Goal: Answer question/provide support

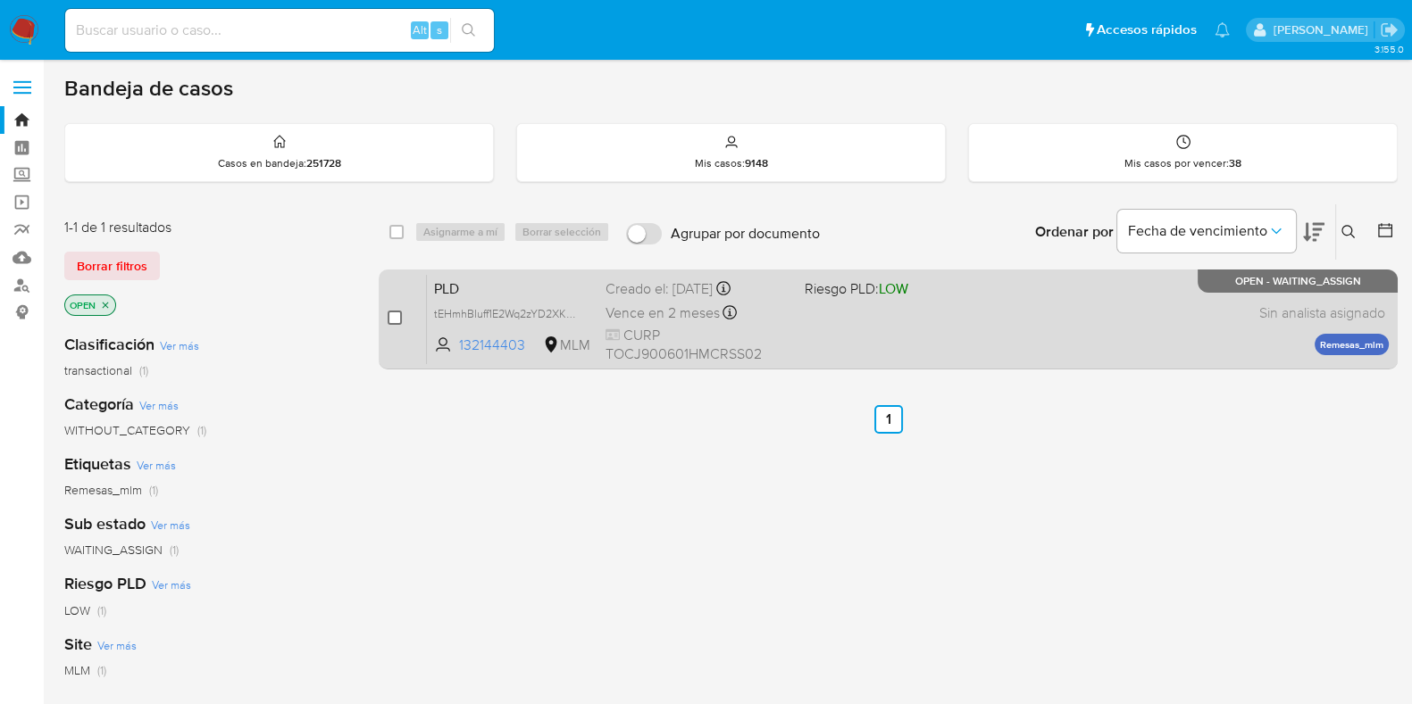
click at [398, 314] on input "checkbox" at bounding box center [395, 318] width 14 height 14
checkbox input "true"
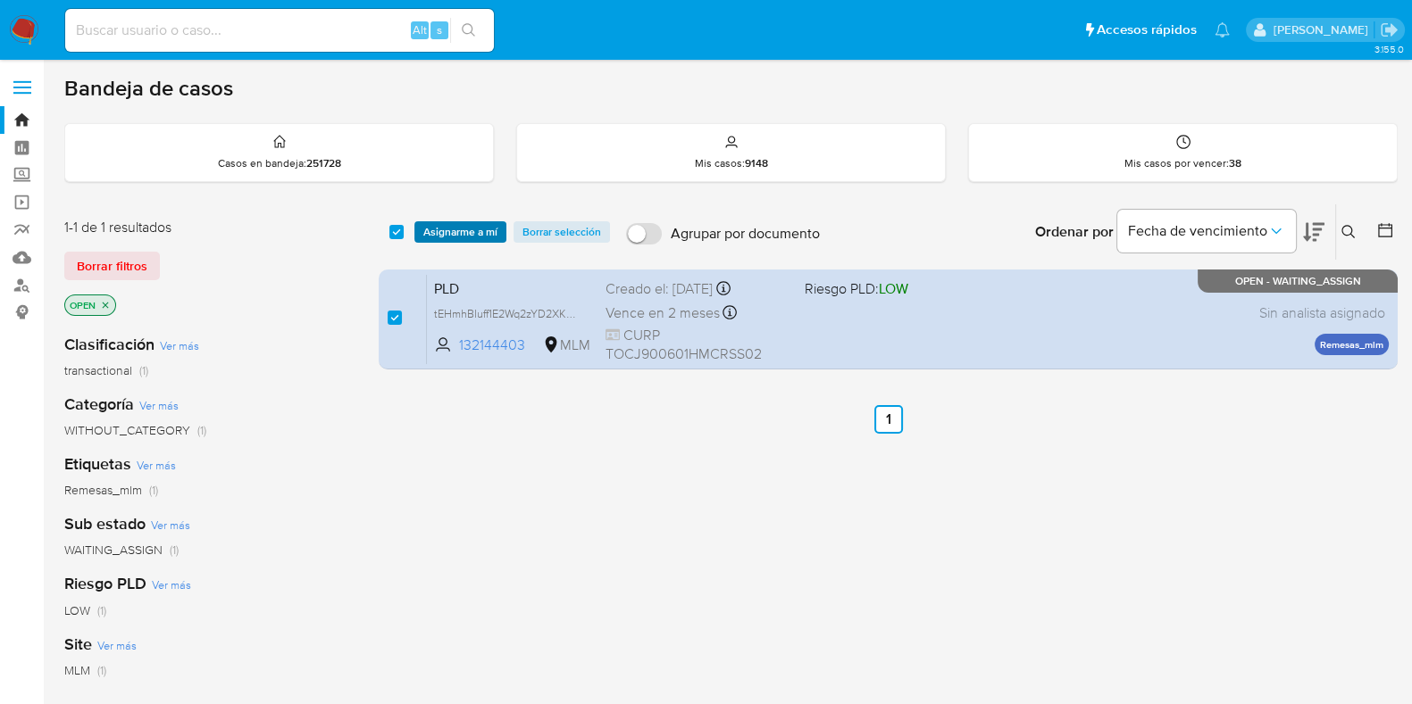
click at [448, 235] on span "Asignarme a mí" at bounding box center [460, 232] width 74 height 18
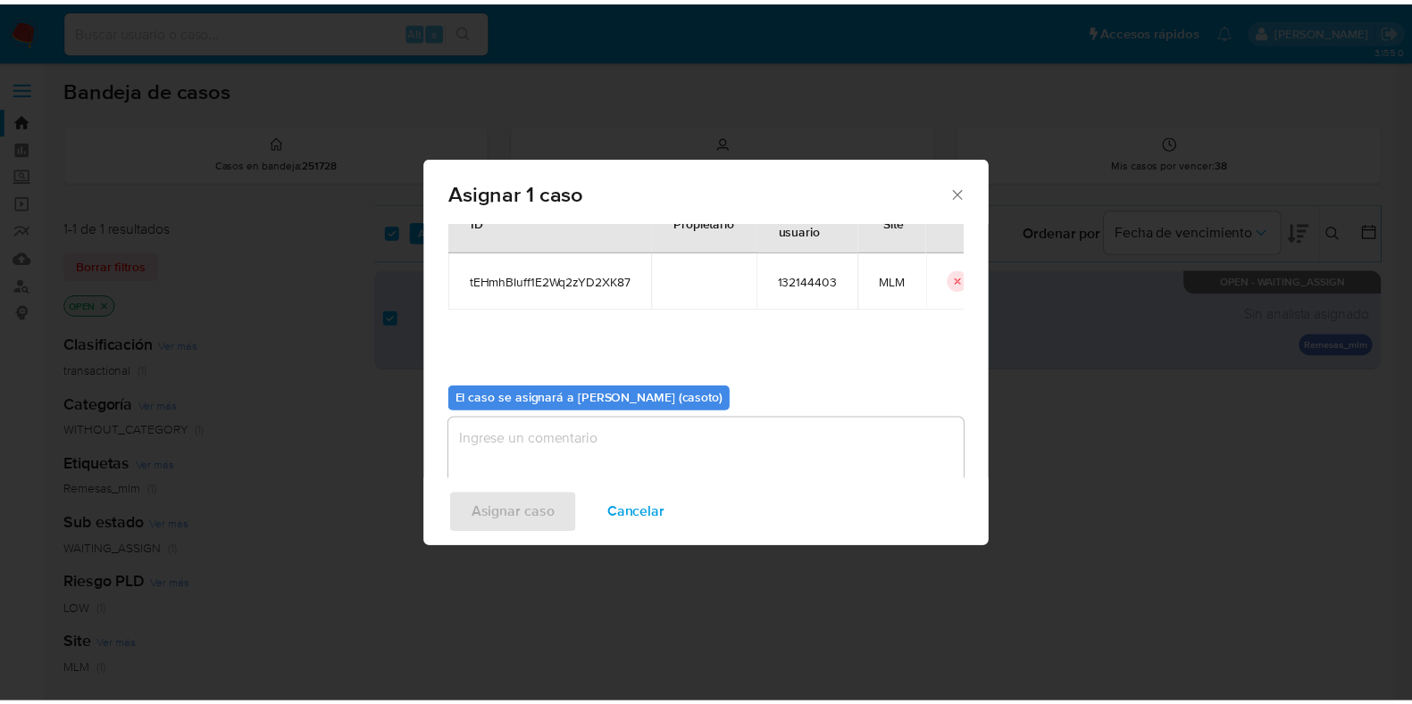
scroll to position [92, 0]
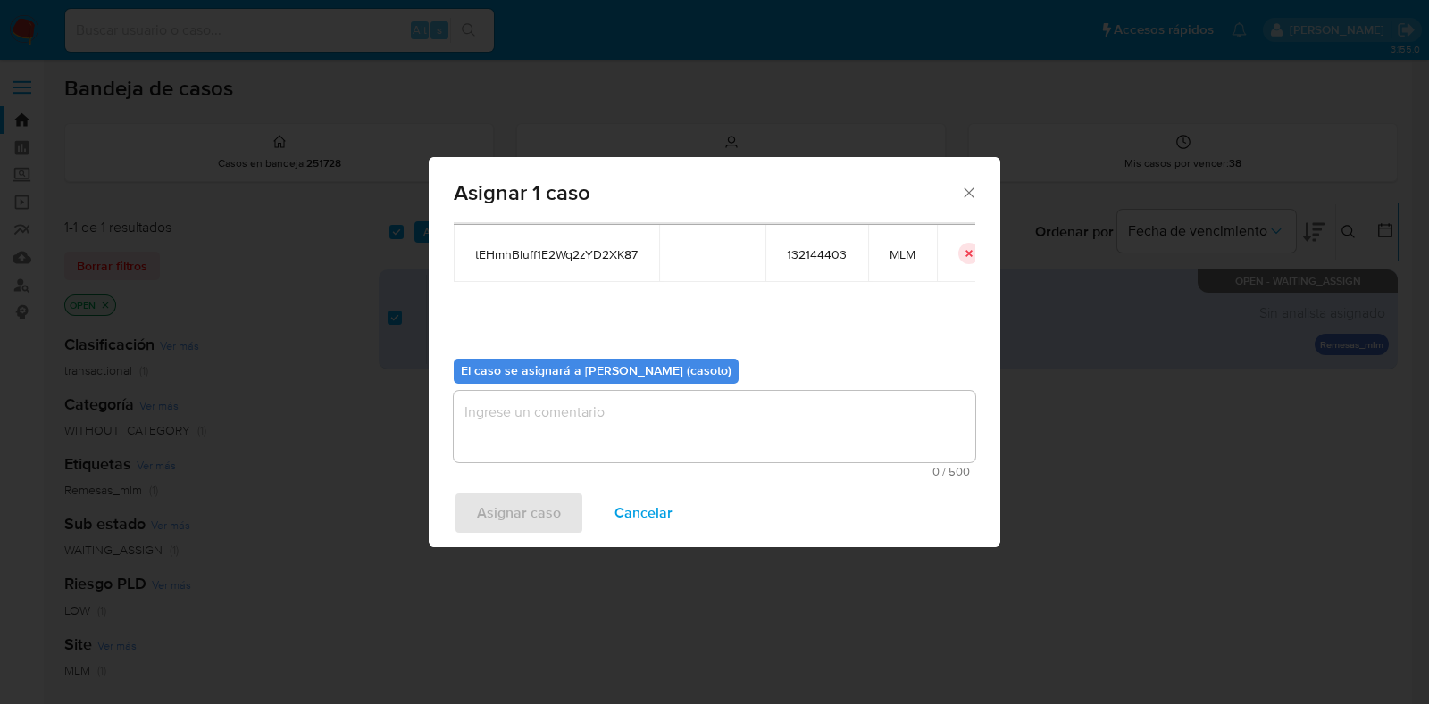
click at [598, 421] on textarea "assign-modal" at bounding box center [714, 426] width 521 height 71
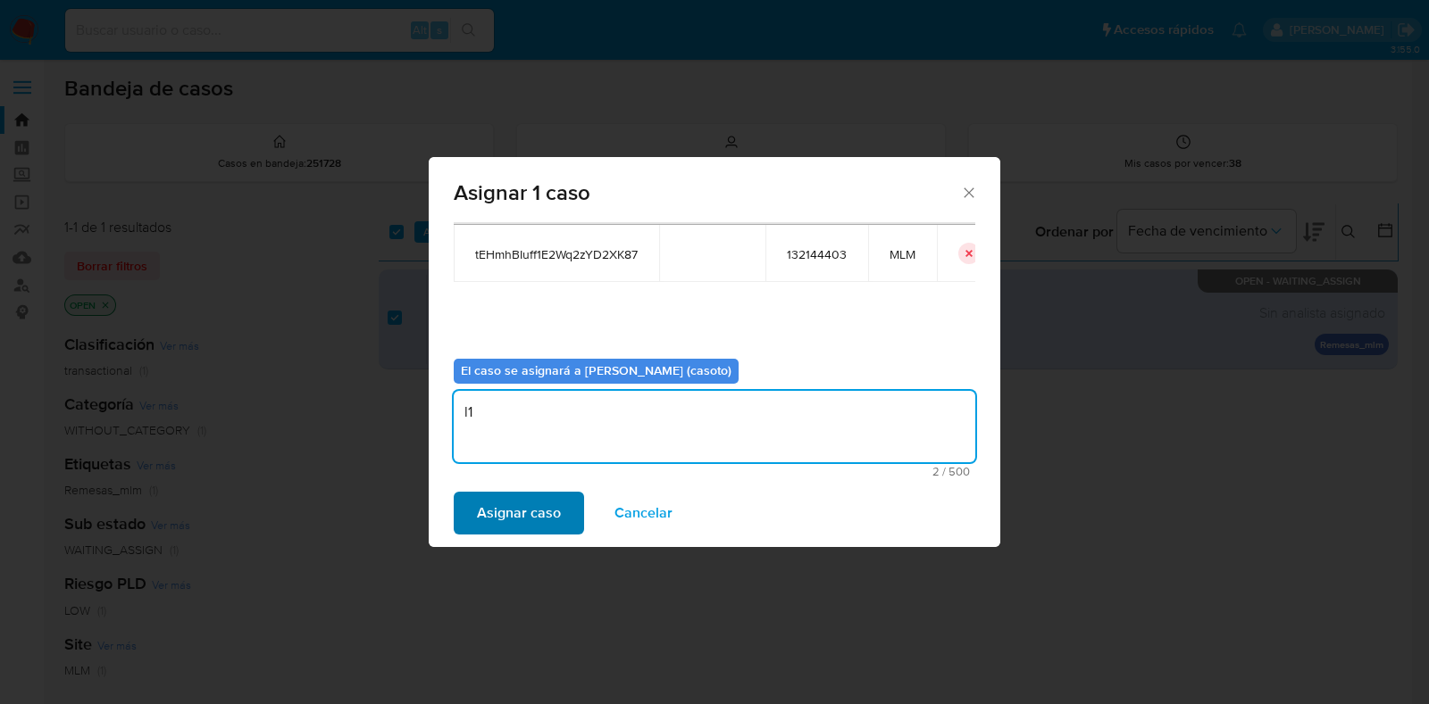
type textarea "l1"
click at [540, 506] on span "Asignar caso" at bounding box center [519, 513] width 84 height 39
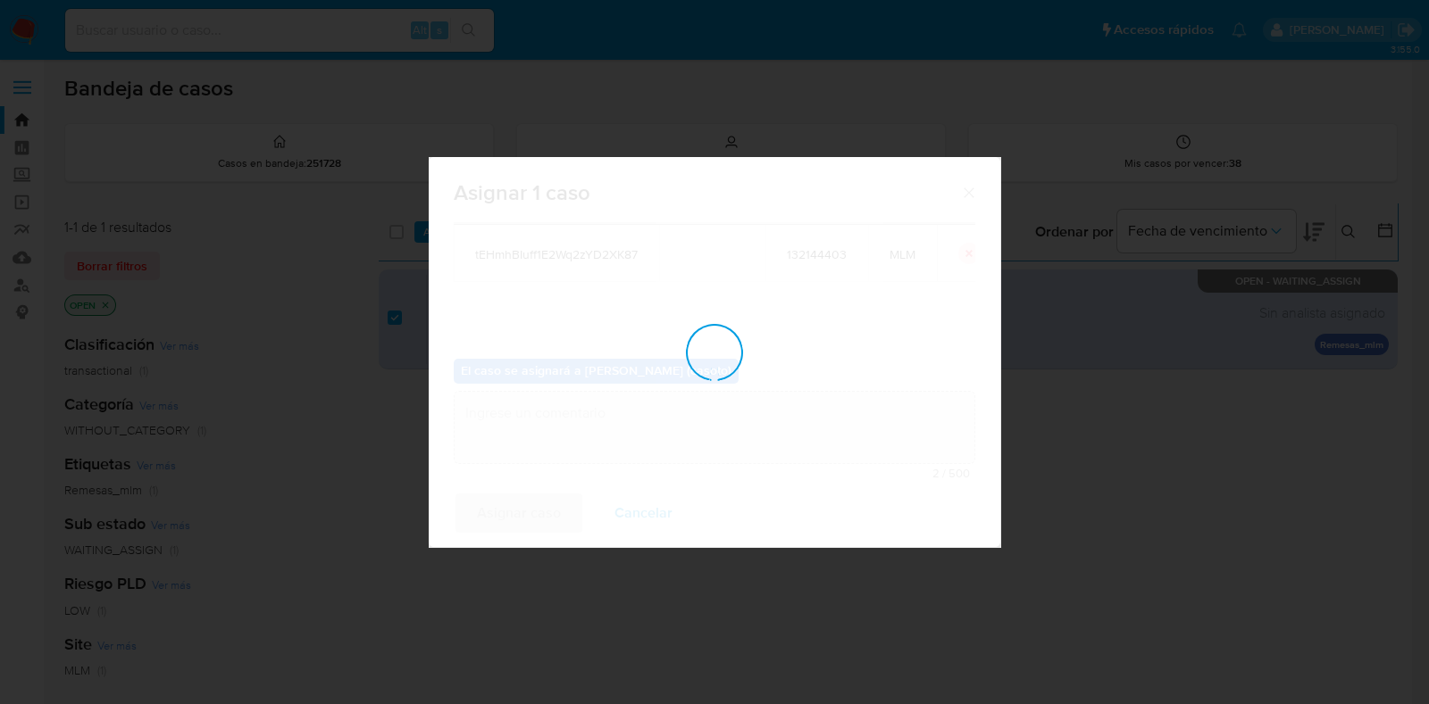
checkbox input "false"
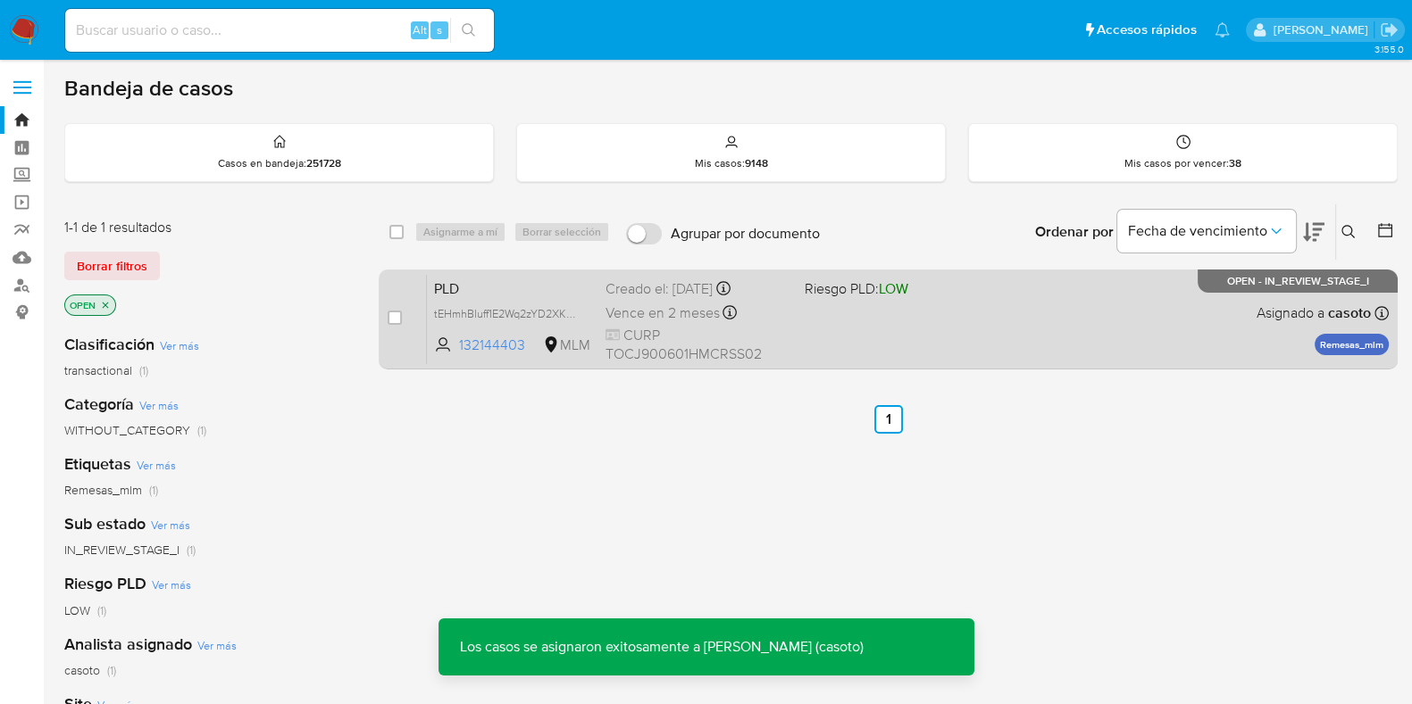
click at [911, 328] on div "PLD tEHmhBIuff1E2Wq2zYD2XK87 132144403 MLM Riesgo PLD: LOW Creado el: 12/08/202…" at bounding box center [908, 319] width 962 height 90
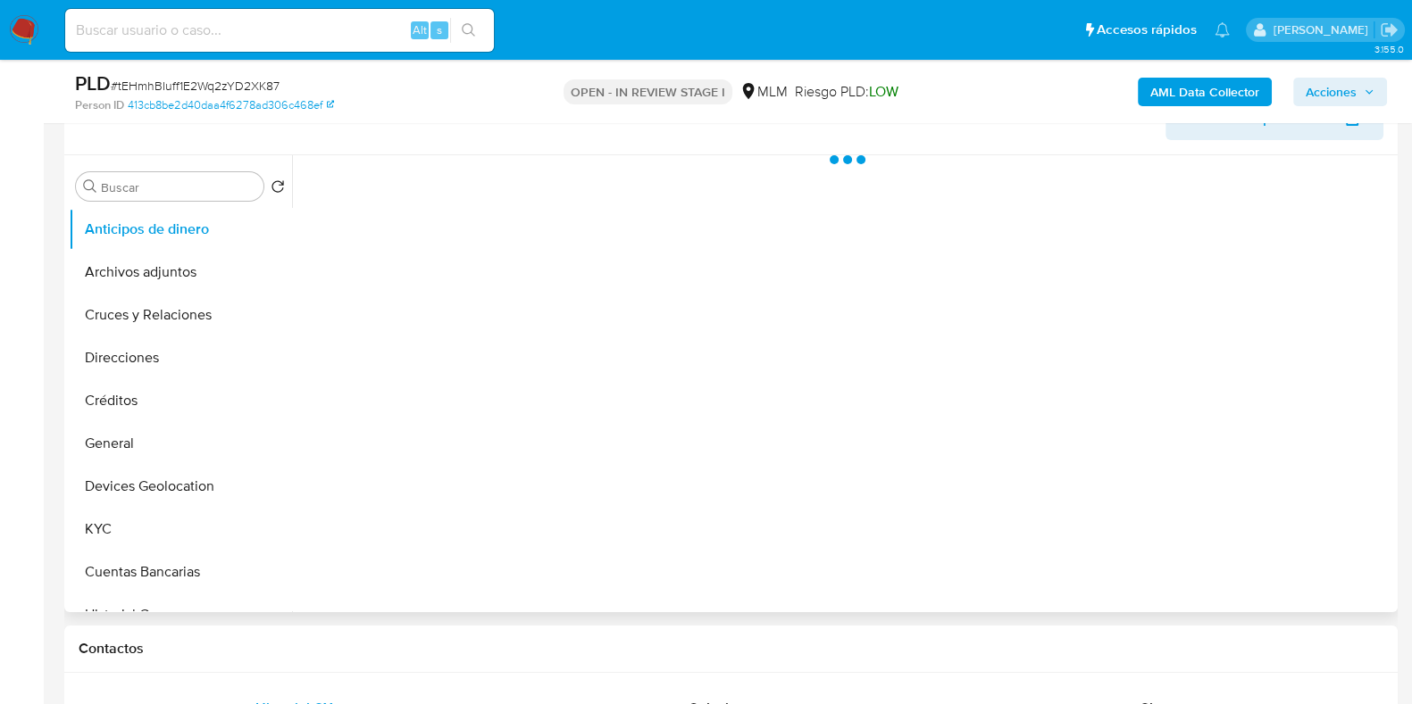
scroll to position [335, 0]
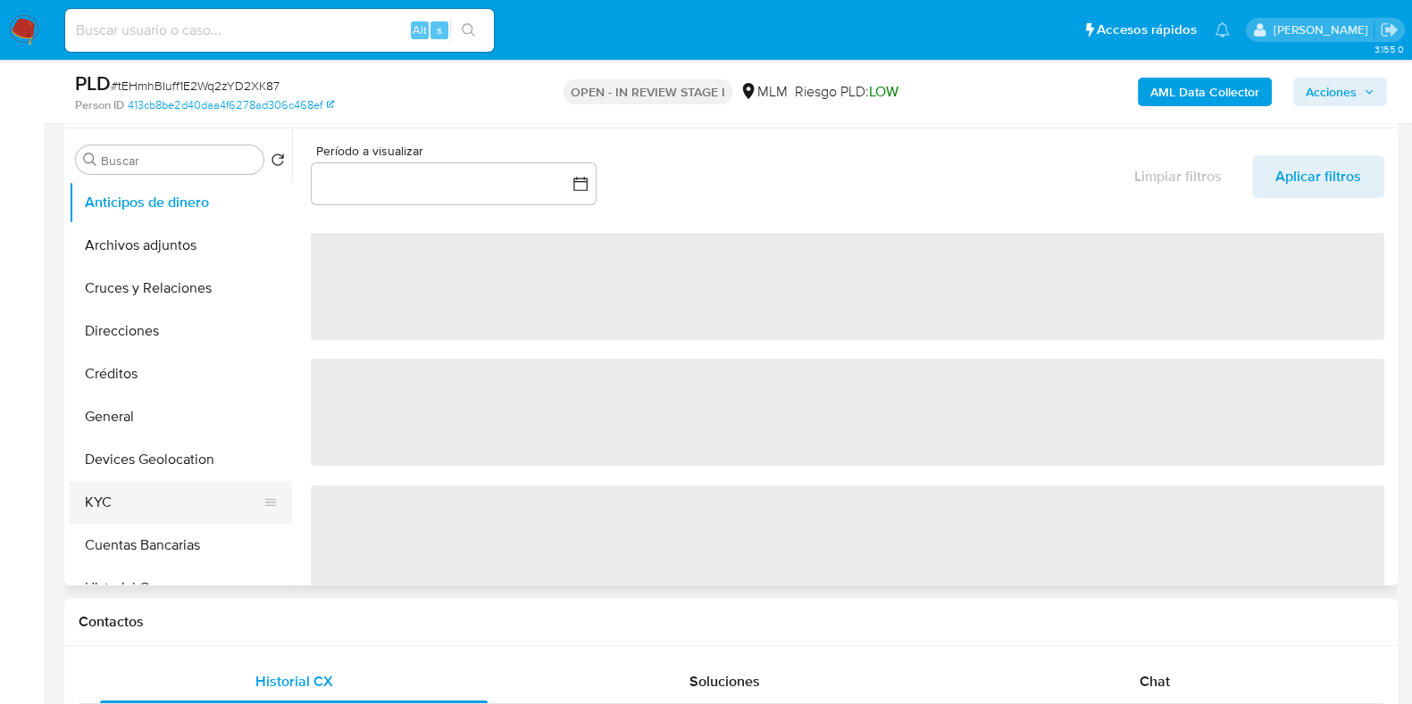
click at [138, 488] on button "KYC" at bounding box center [173, 502] width 209 height 43
select select "10"
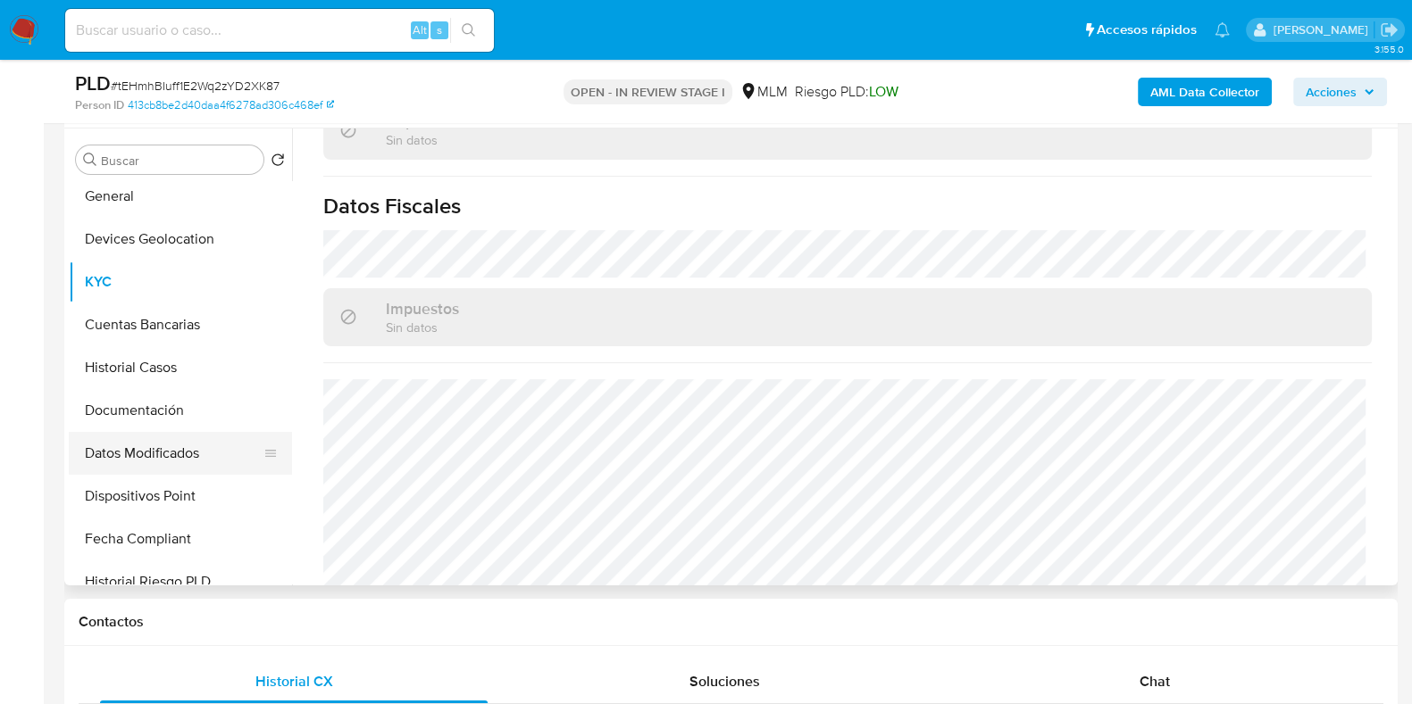
scroll to position [222, 0]
click at [148, 421] on button "Documentación" at bounding box center [173, 409] width 209 height 43
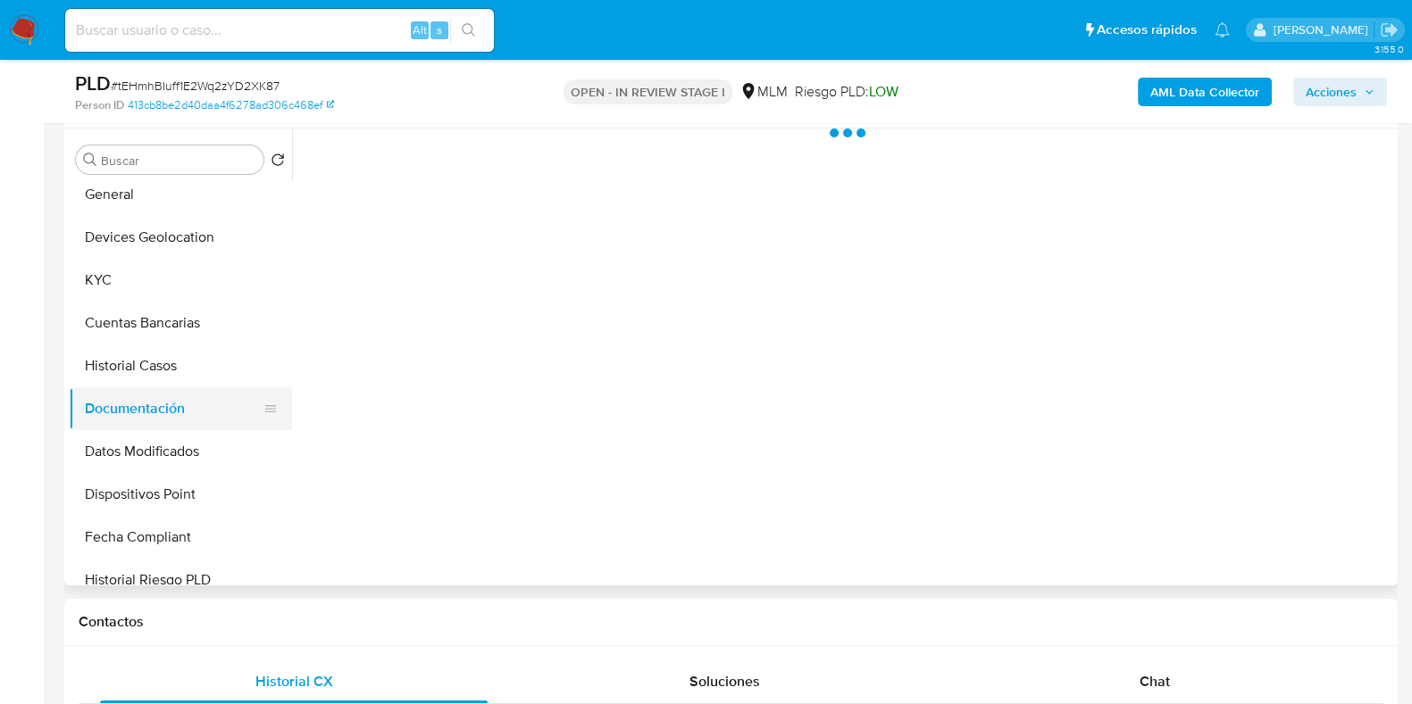
scroll to position [0, 0]
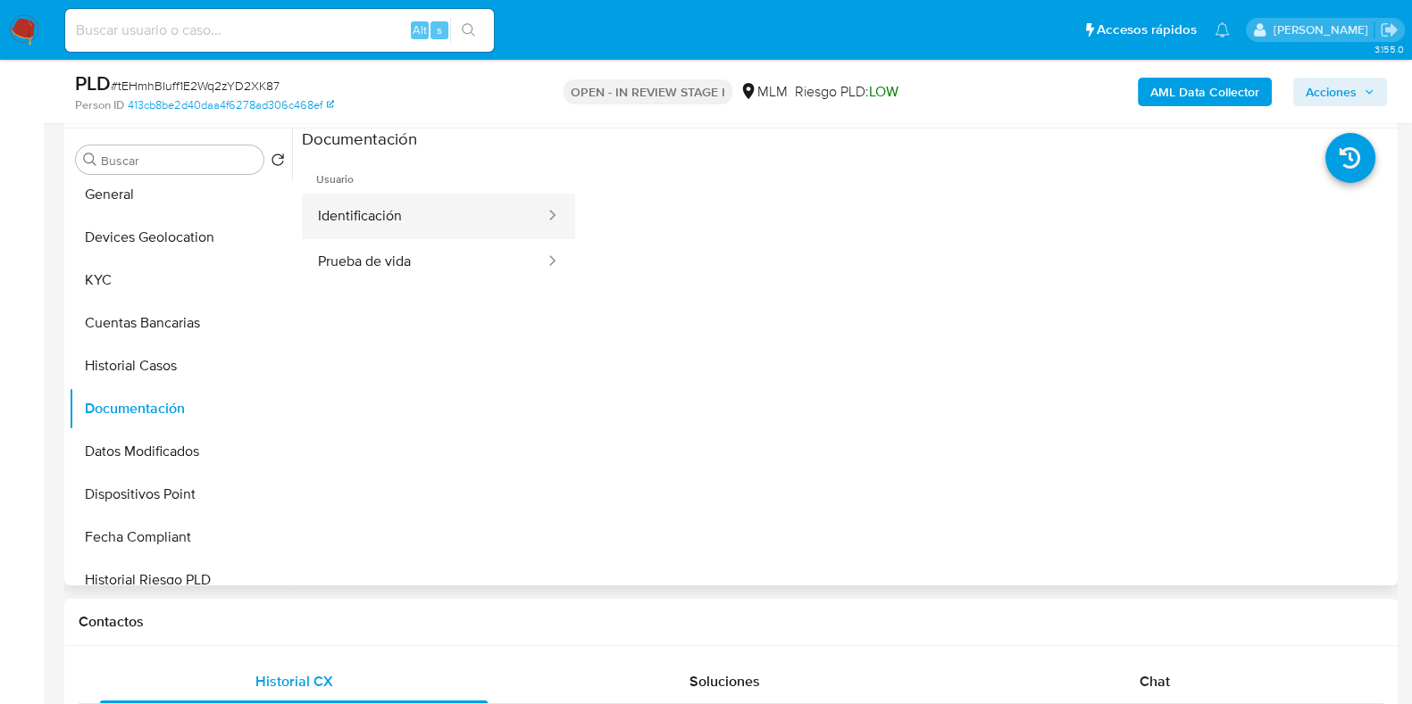
click at [379, 235] on button "Identificación" at bounding box center [424, 217] width 245 height 46
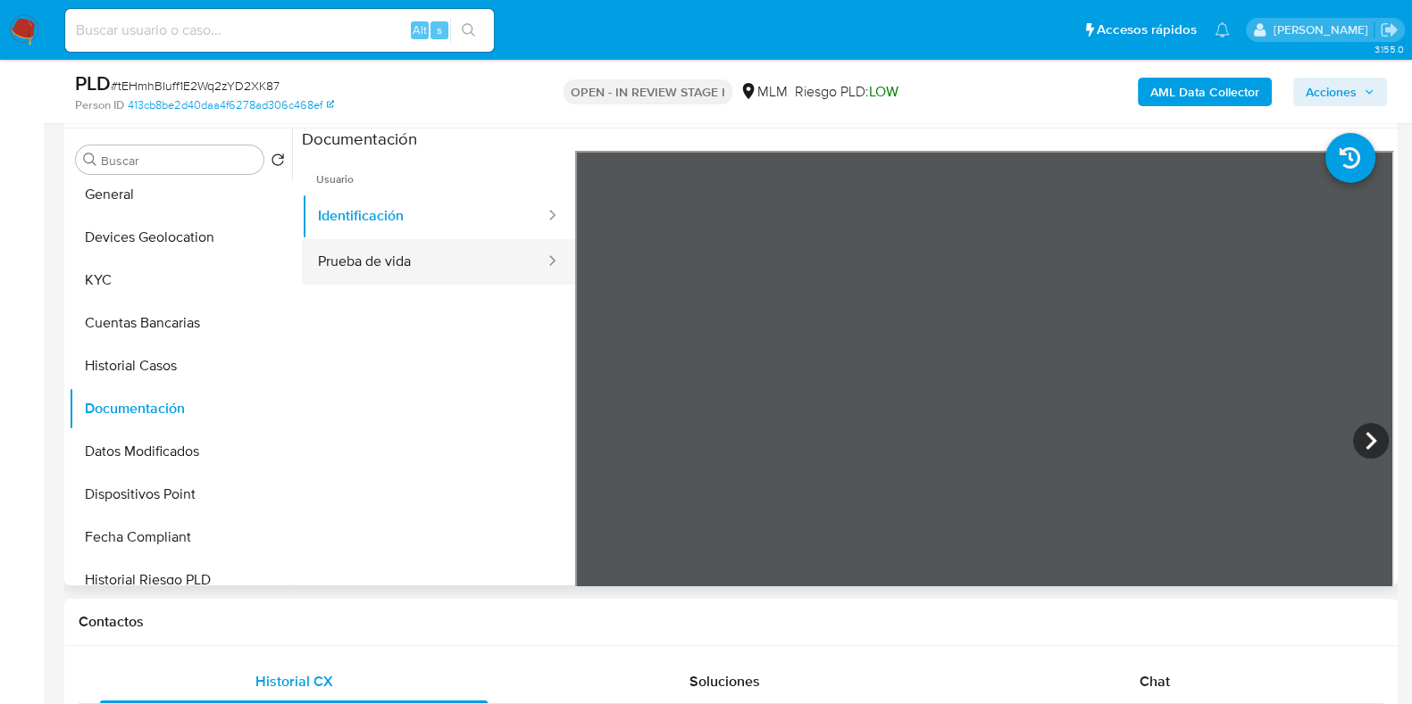
click at [421, 266] on button "Prueba de vida" at bounding box center [424, 262] width 245 height 46
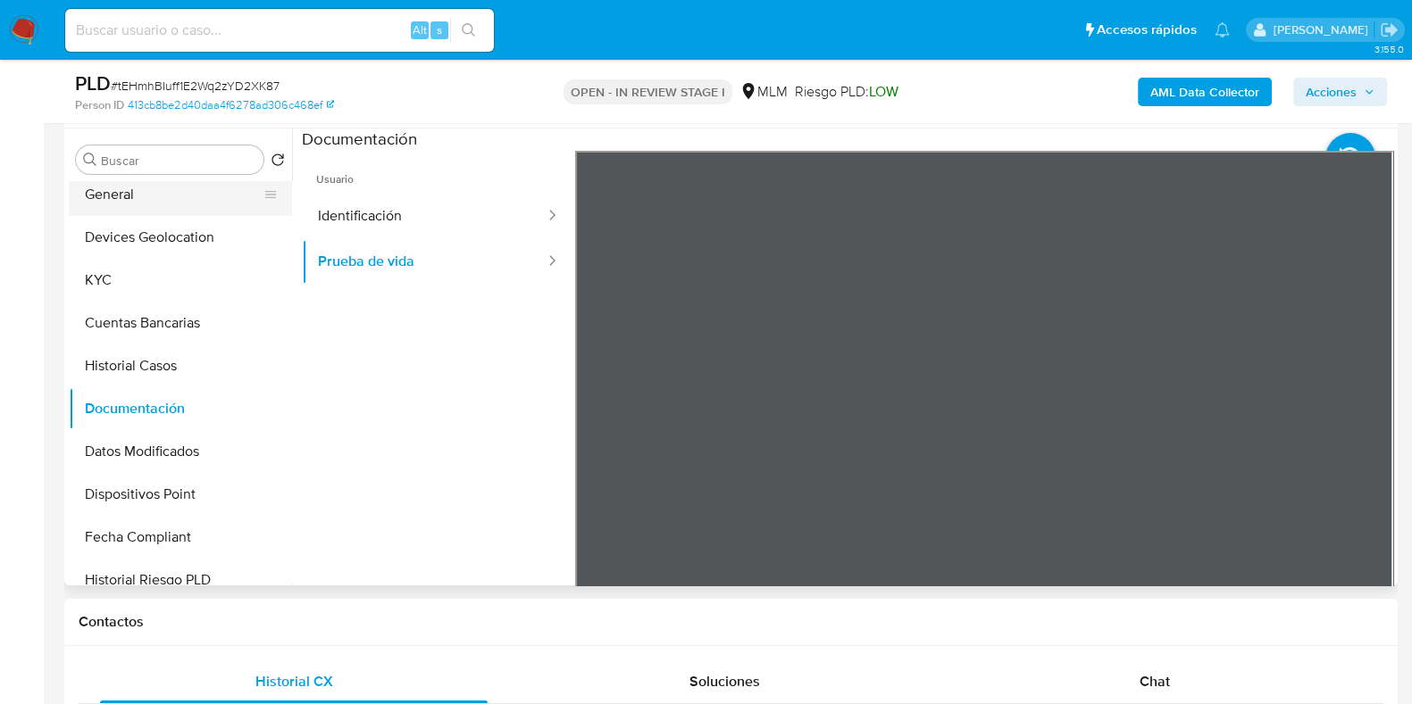
click at [134, 184] on button "General" at bounding box center [173, 194] width 209 height 43
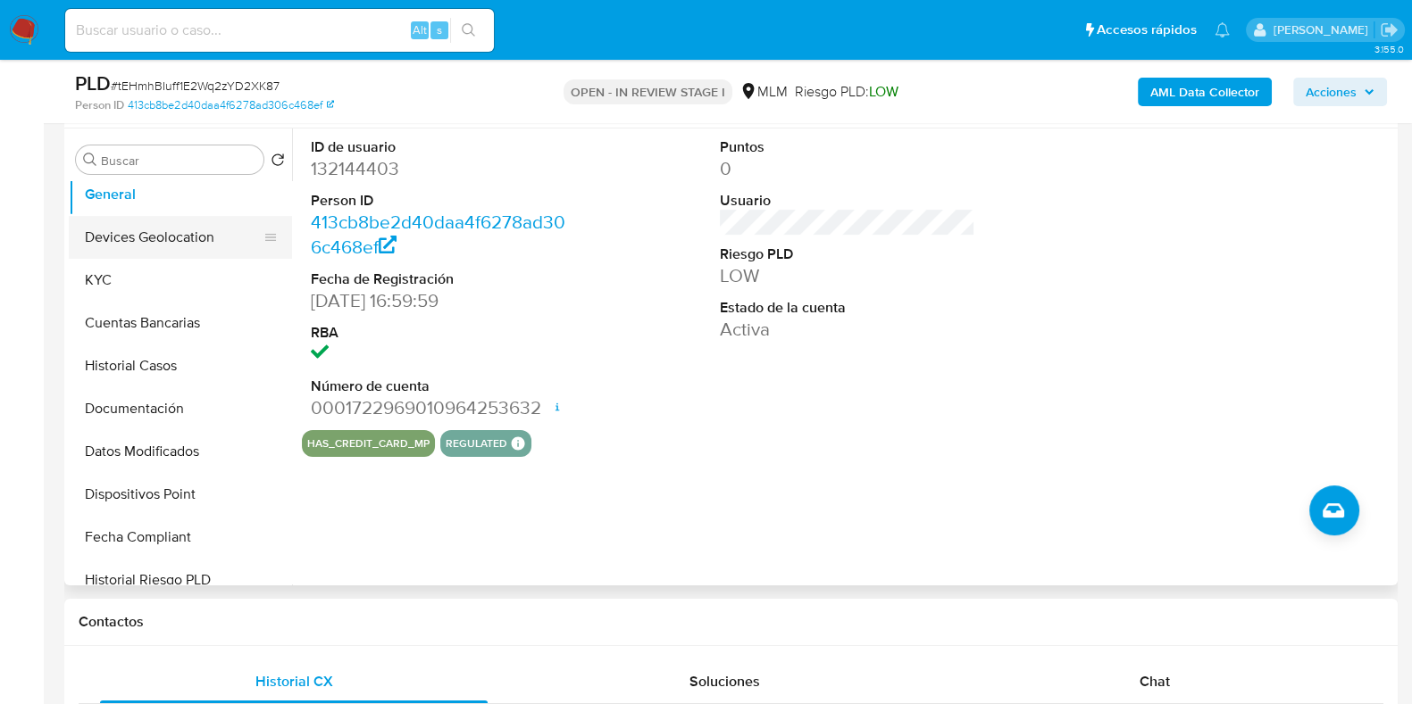
click at [154, 254] on button "Devices Geolocation" at bounding box center [173, 237] width 209 height 43
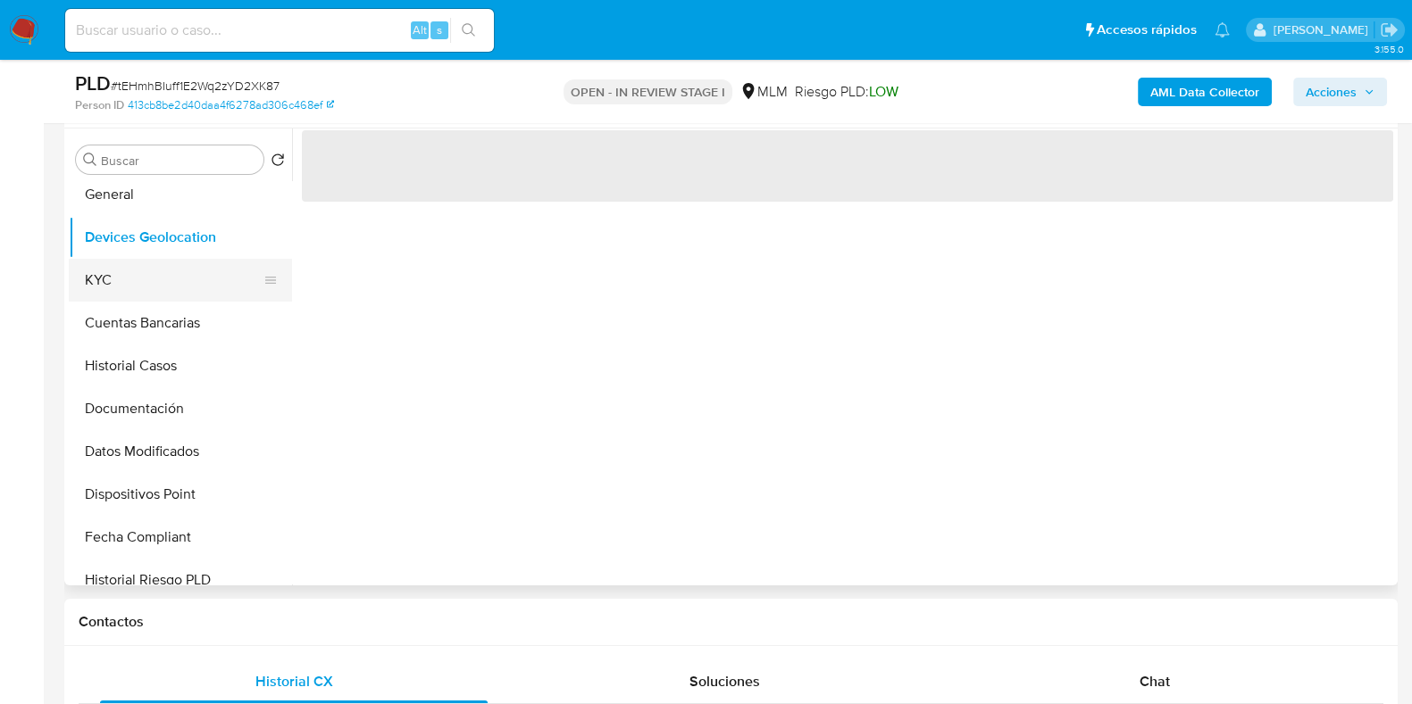
click at [148, 280] on button "KYC" at bounding box center [173, 280] width 209 height 43
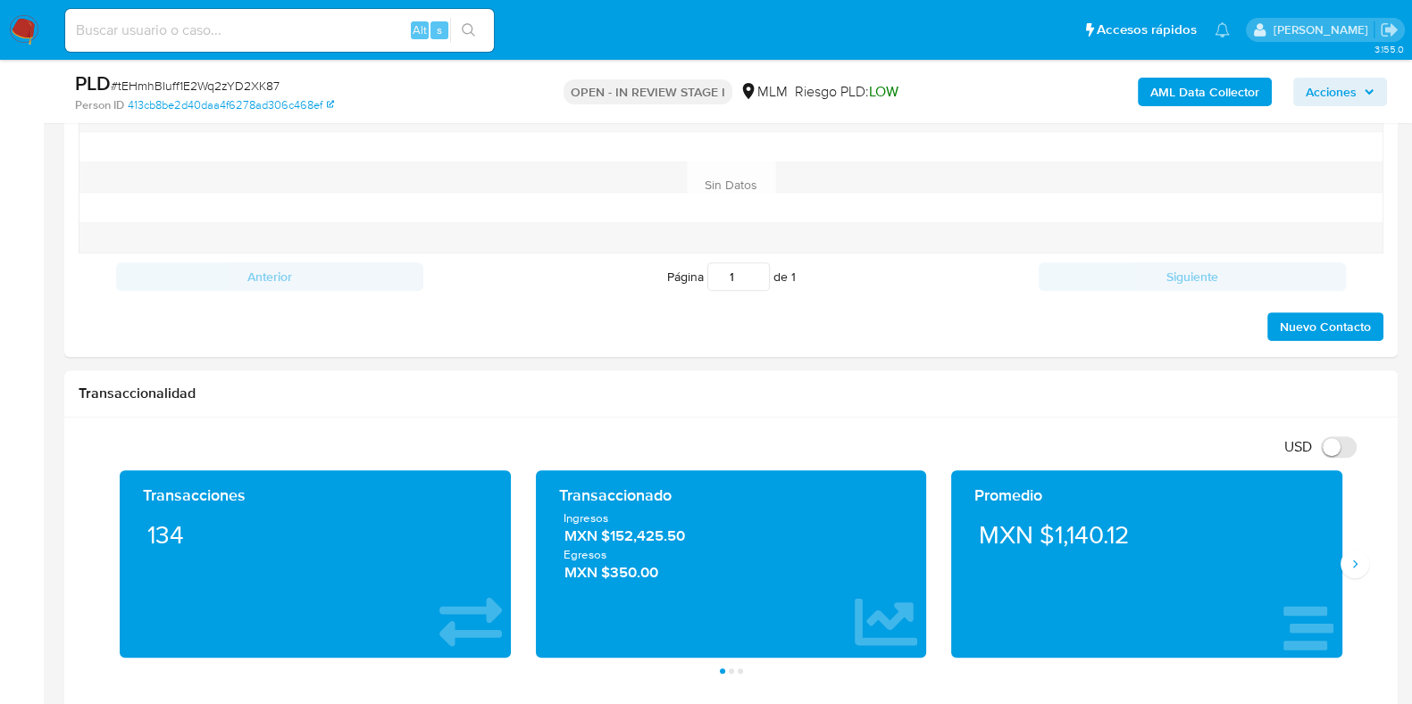
scroll to position [1228, 0]
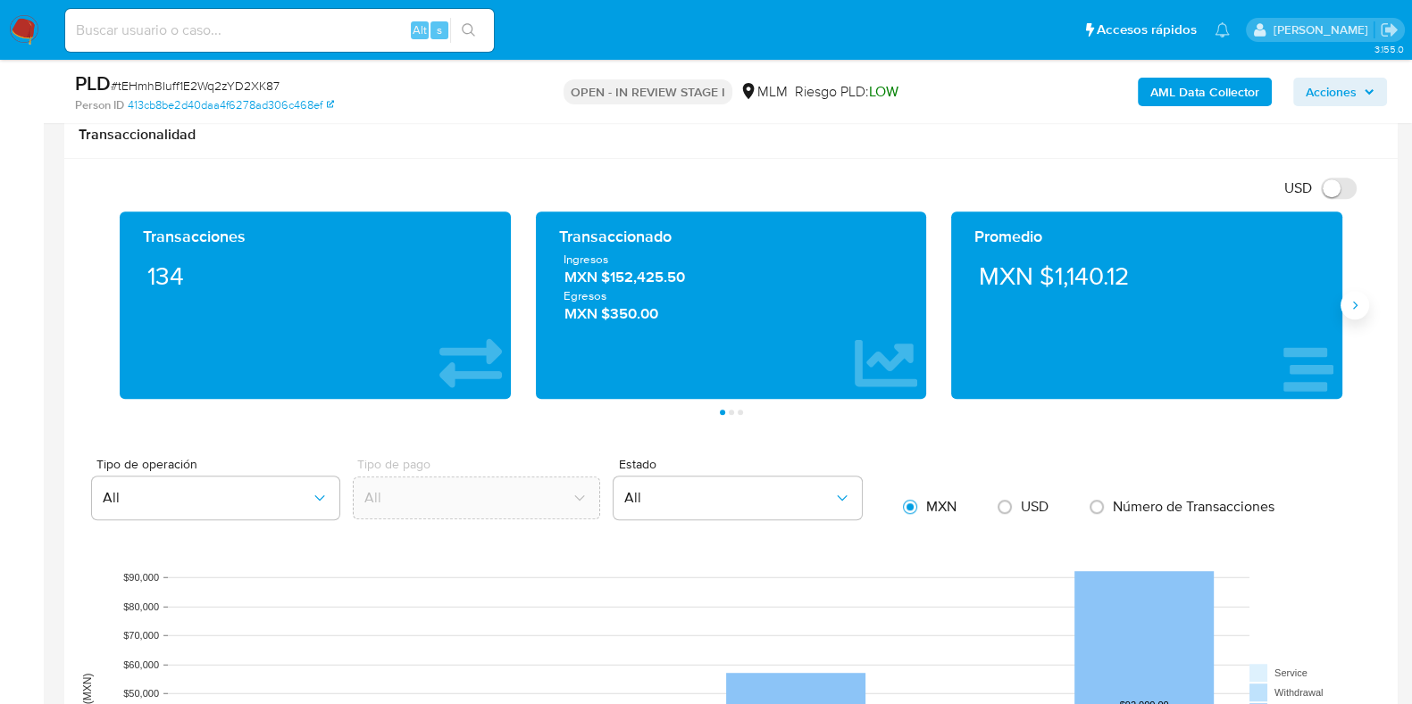
click at [1363, 303] on button "Siguiente" at bounding box center [1354, 305] width 29 height 29
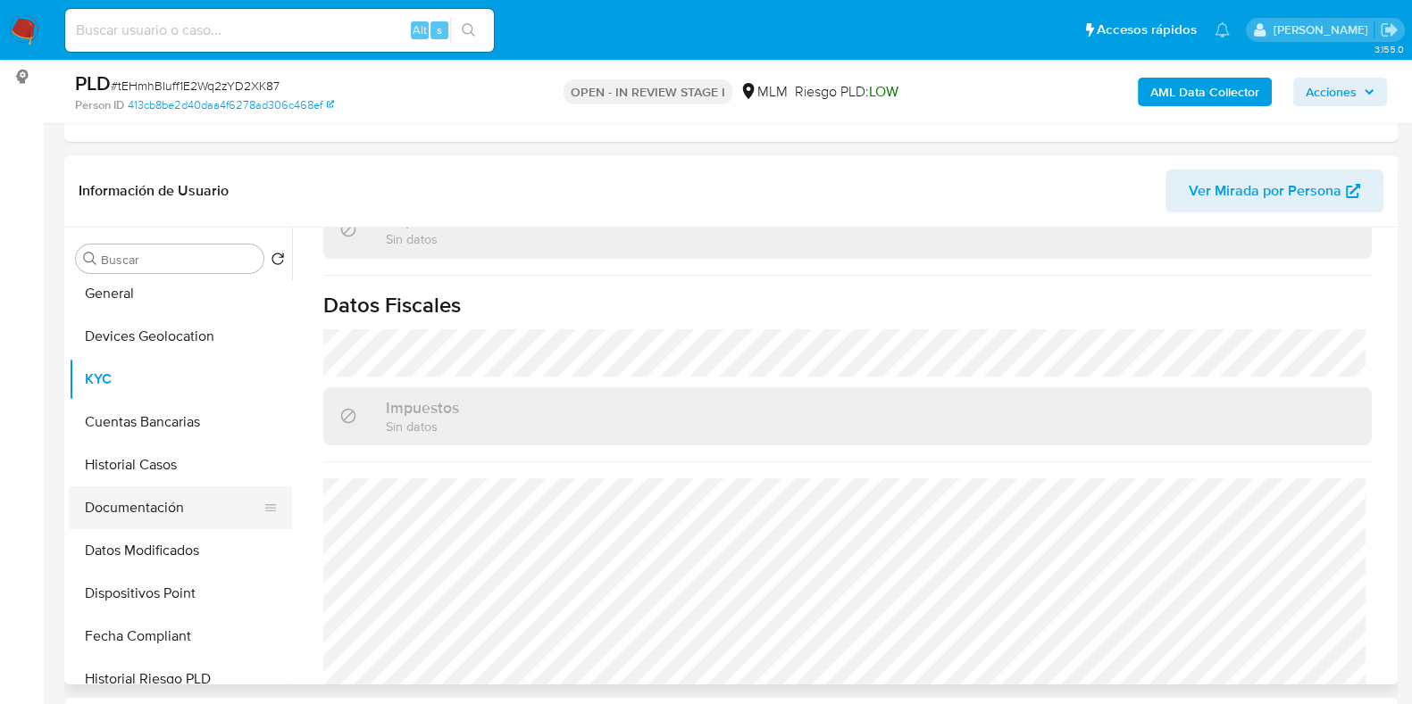
scroll to position [335, 0]
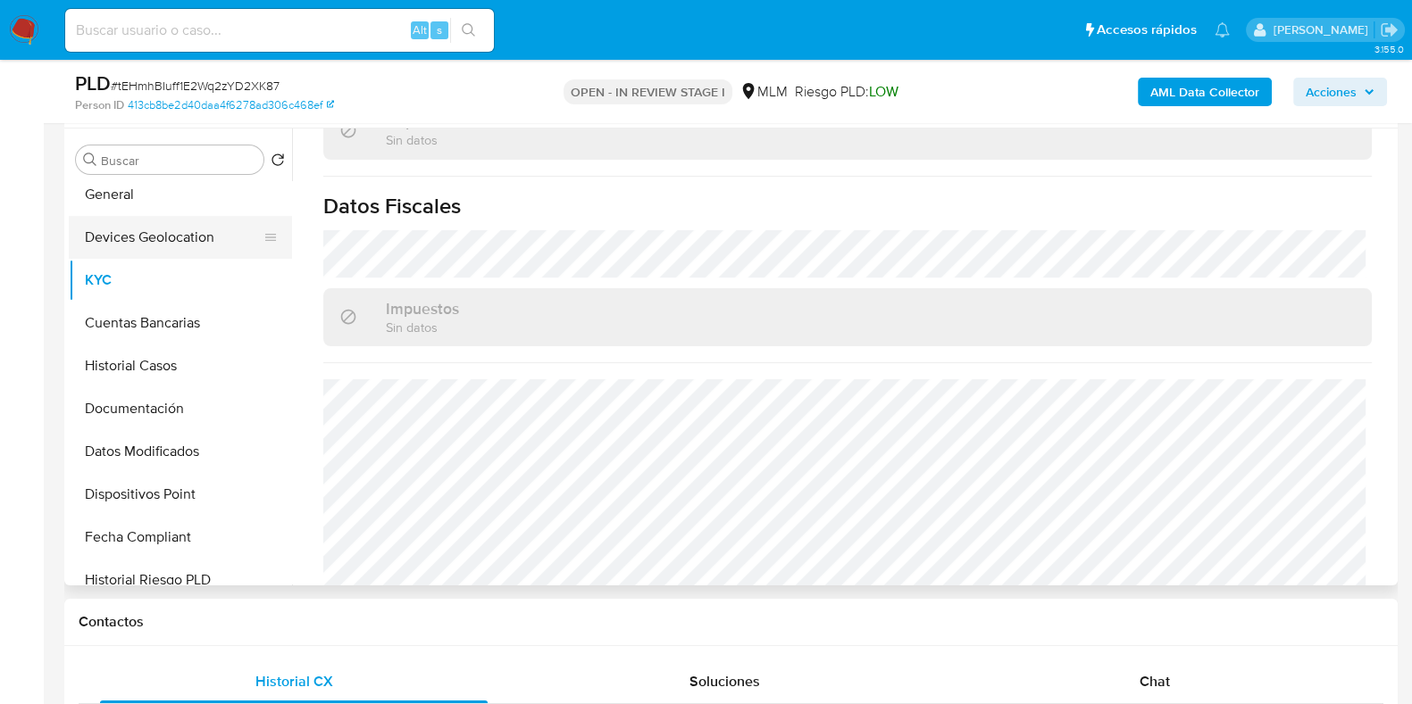
click at [160, 243] on button "Devices Geolocation" at bounding box center [173, 237] width 209 height 43
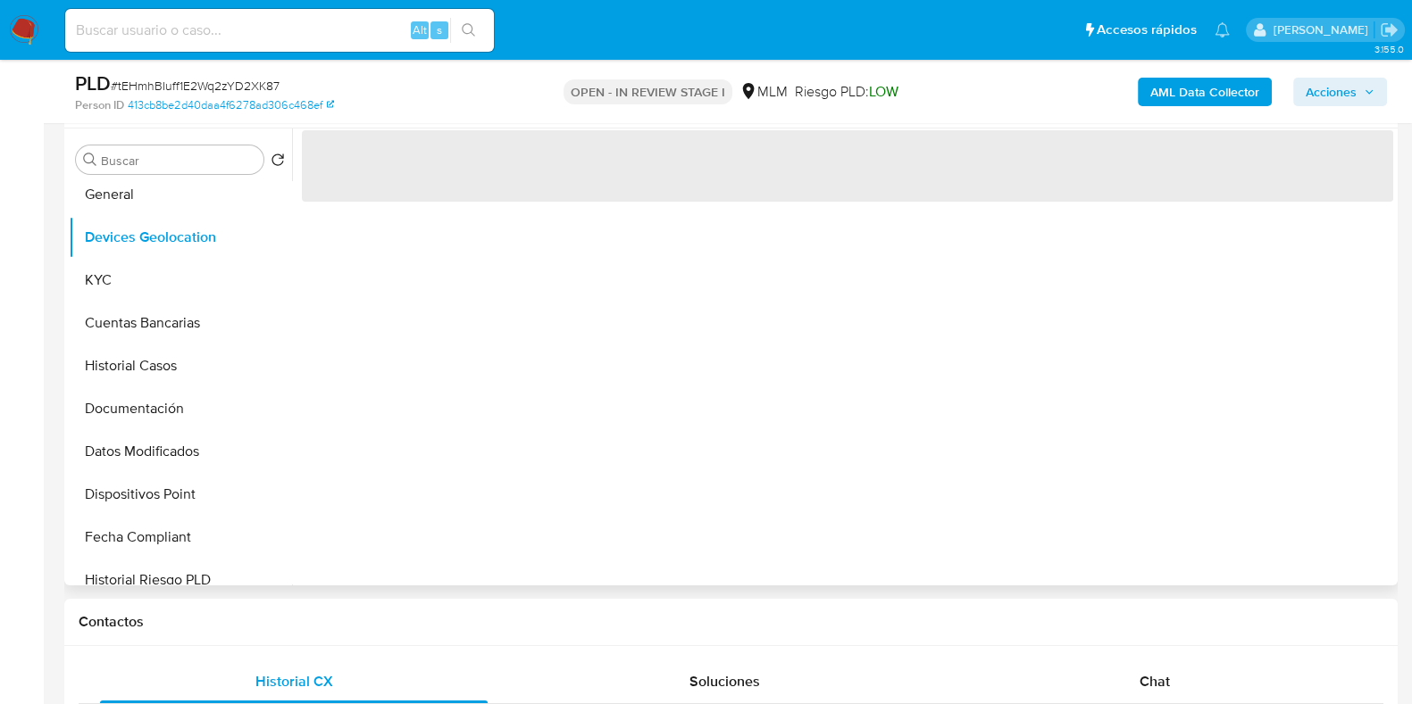
scroll to position [0, 0]
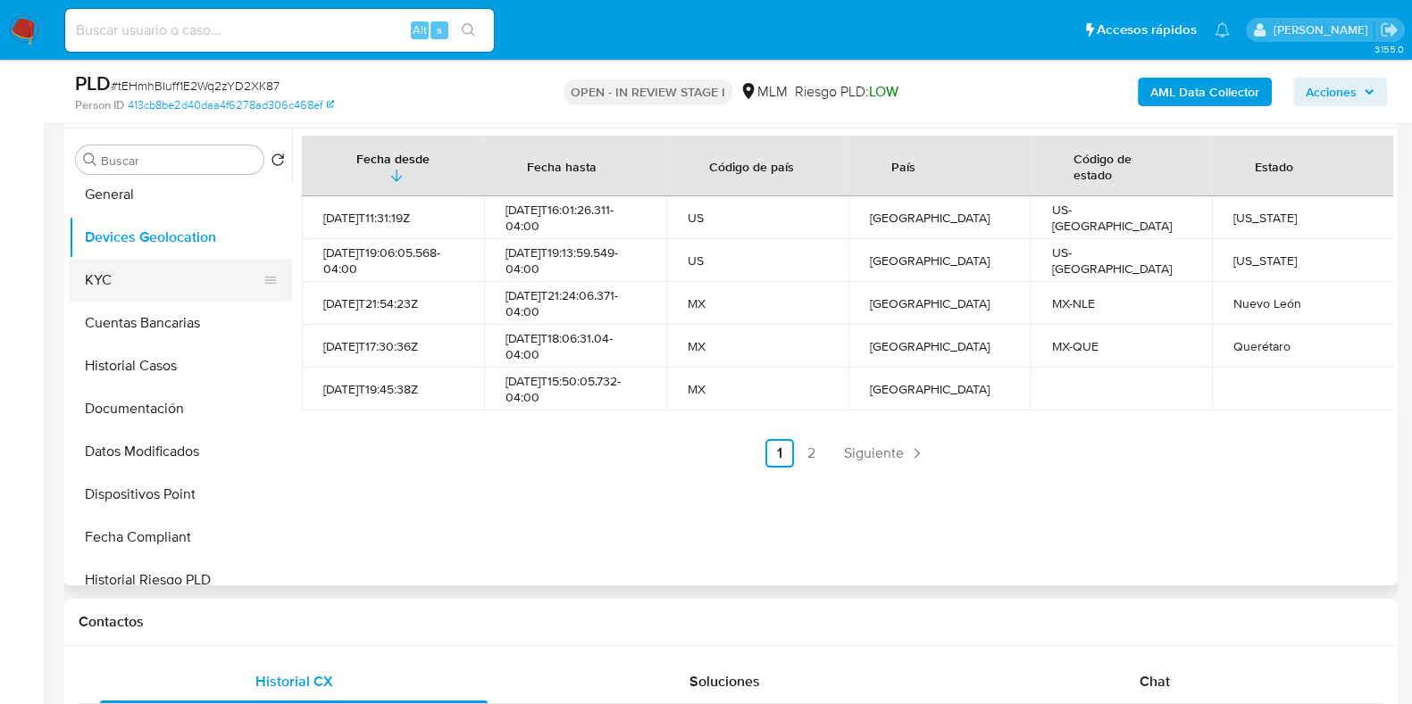
click at [156, 293] on button "KYC" at bounding box center [173, 280] width 209 height 43
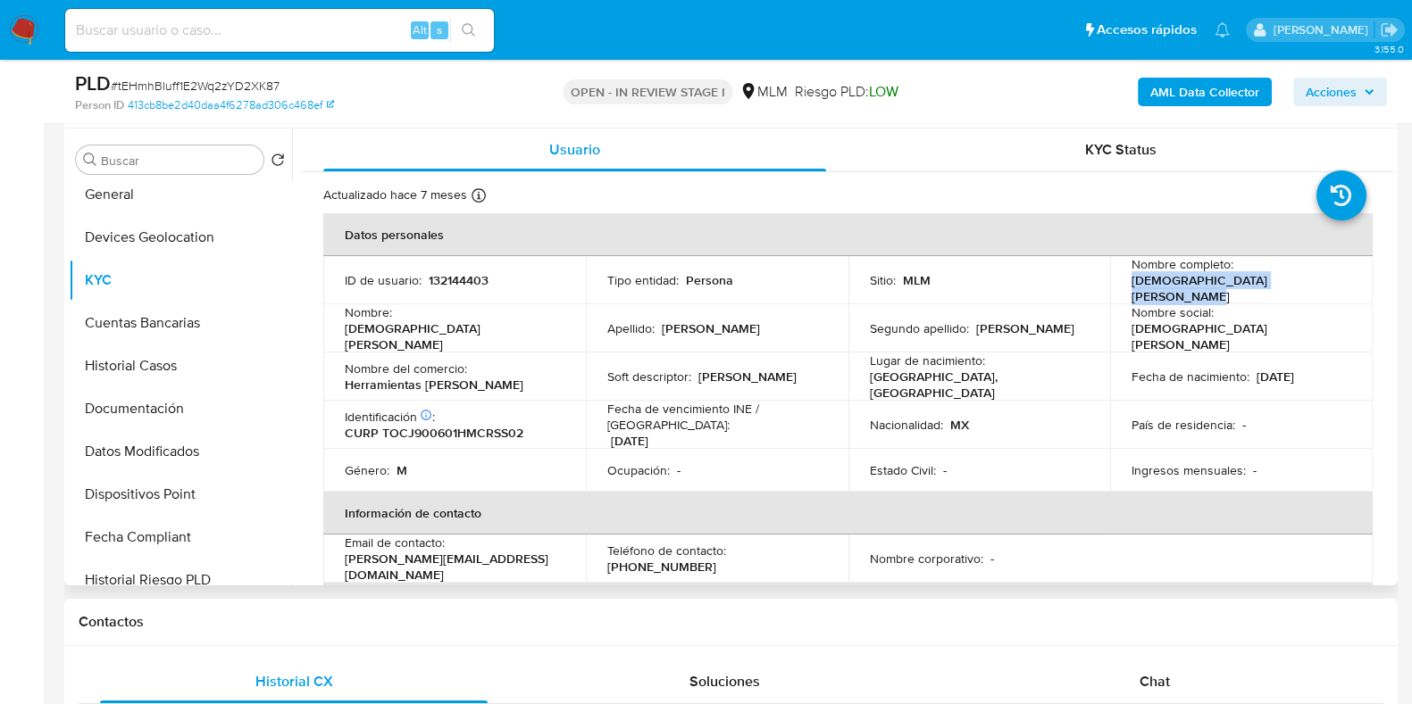
drag, startPoint x: 1290, startPoint y: 287, endPoint x: 1125, endPoint y: 288, distance: 165.2
click at [1131, 288] on p "[DEMOGRAPHIC_DATA][PERSON_NAME]" at bounding box center [1237, 288] width 213 height 32
copy p "[DEMOGRAPHIC_DATA][PERSON_NAME]"
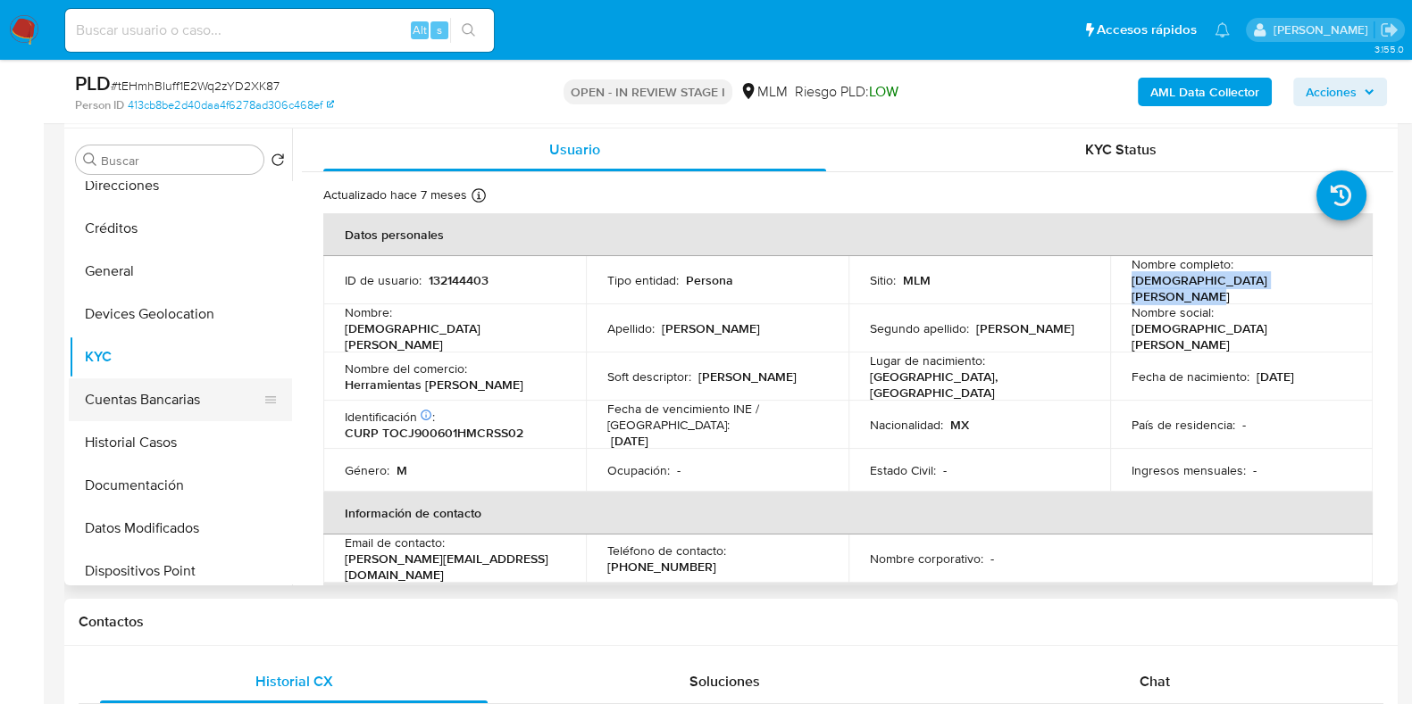
scroll to position [111, 0]
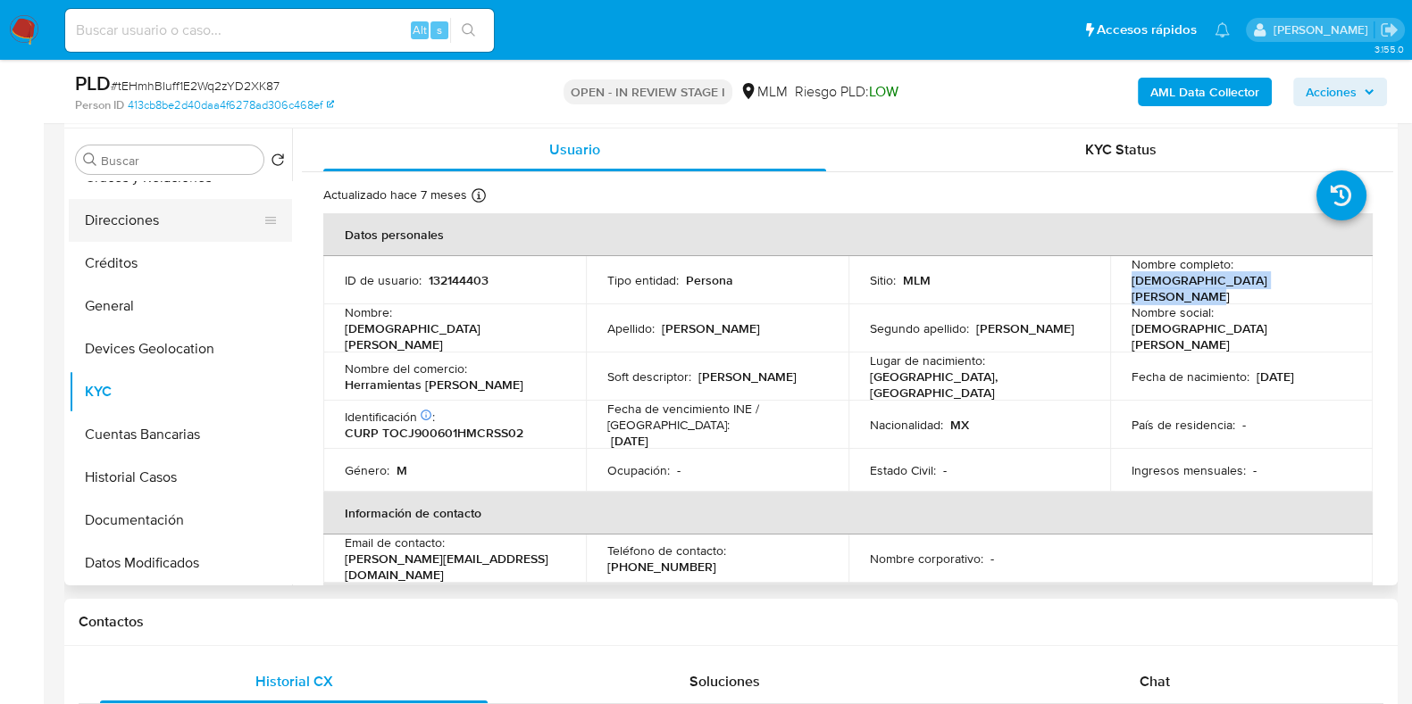
click at [115, 225] on button "Direcciones" at bounding box center [173, 220] width 209 height 43
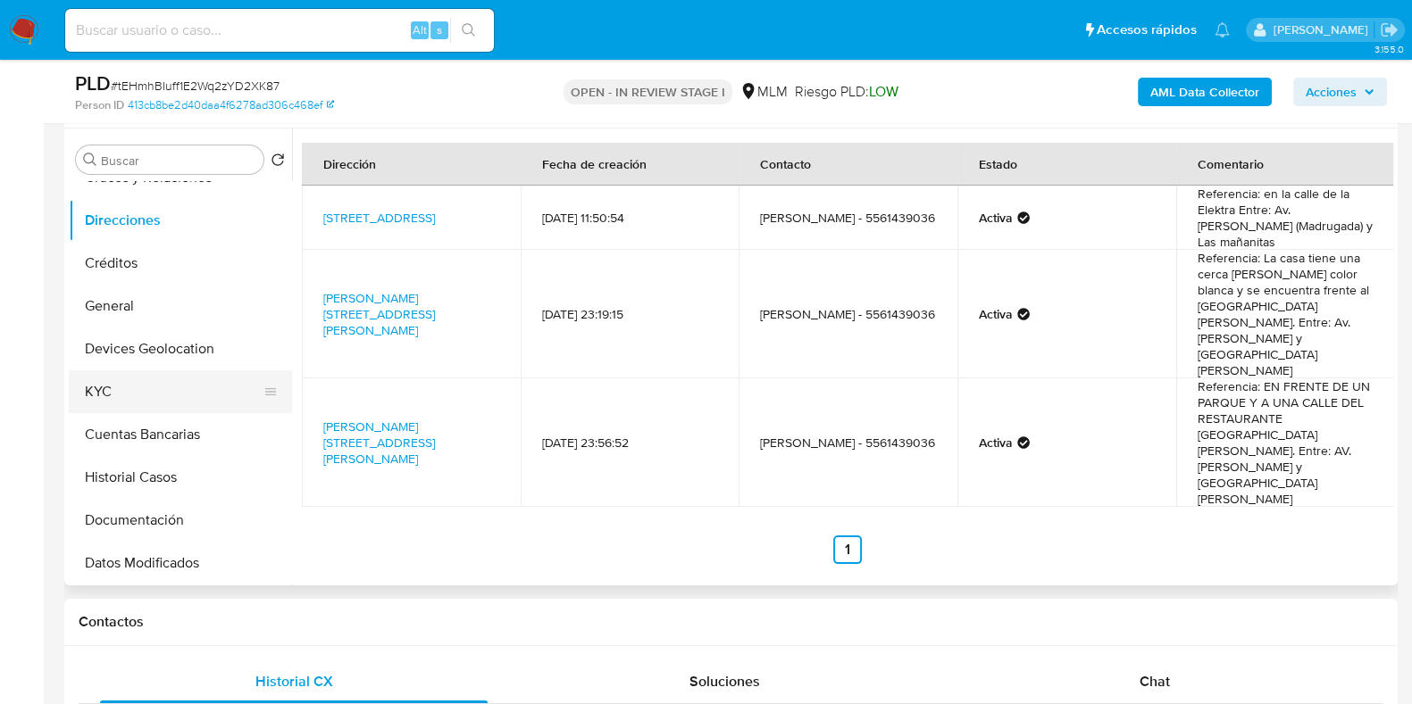
click at [107, 399] on button "KYC" at bounding box center [173, 392] width 209 height 43
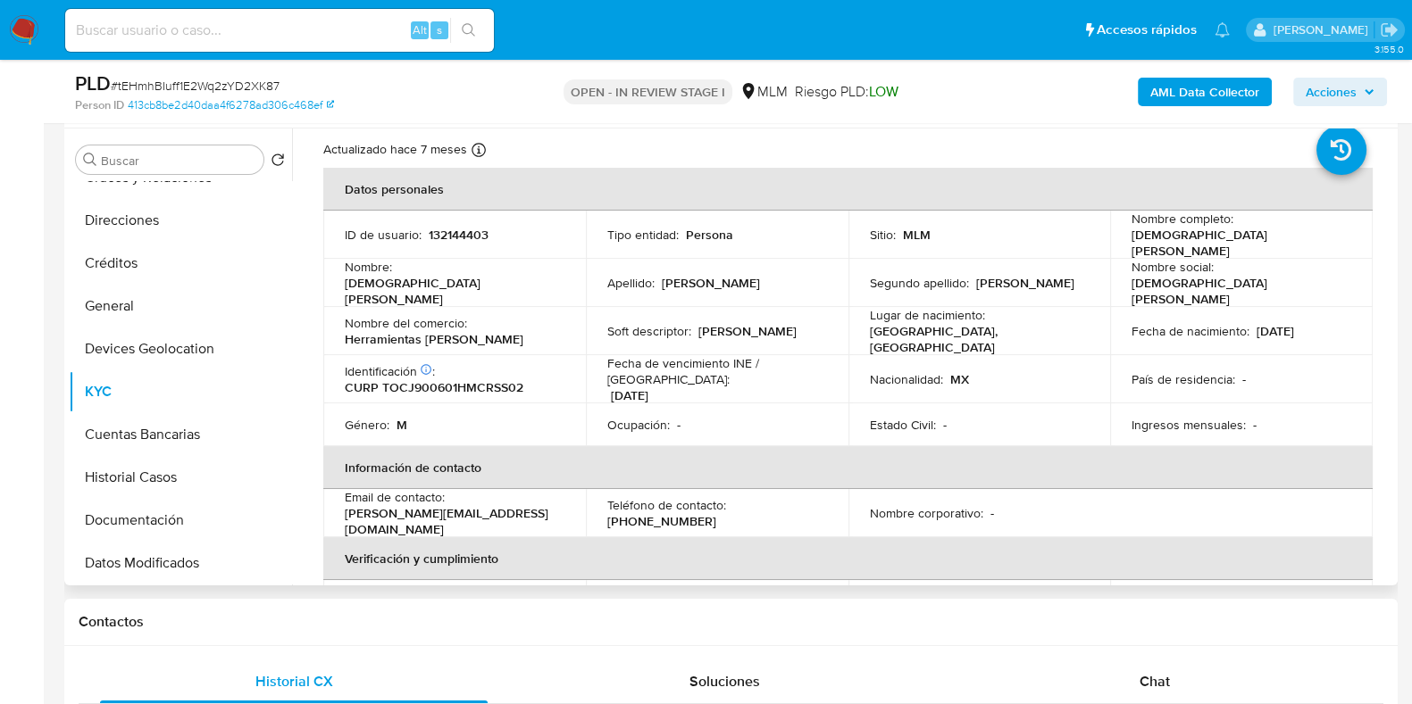
scroll to position [0, 0]
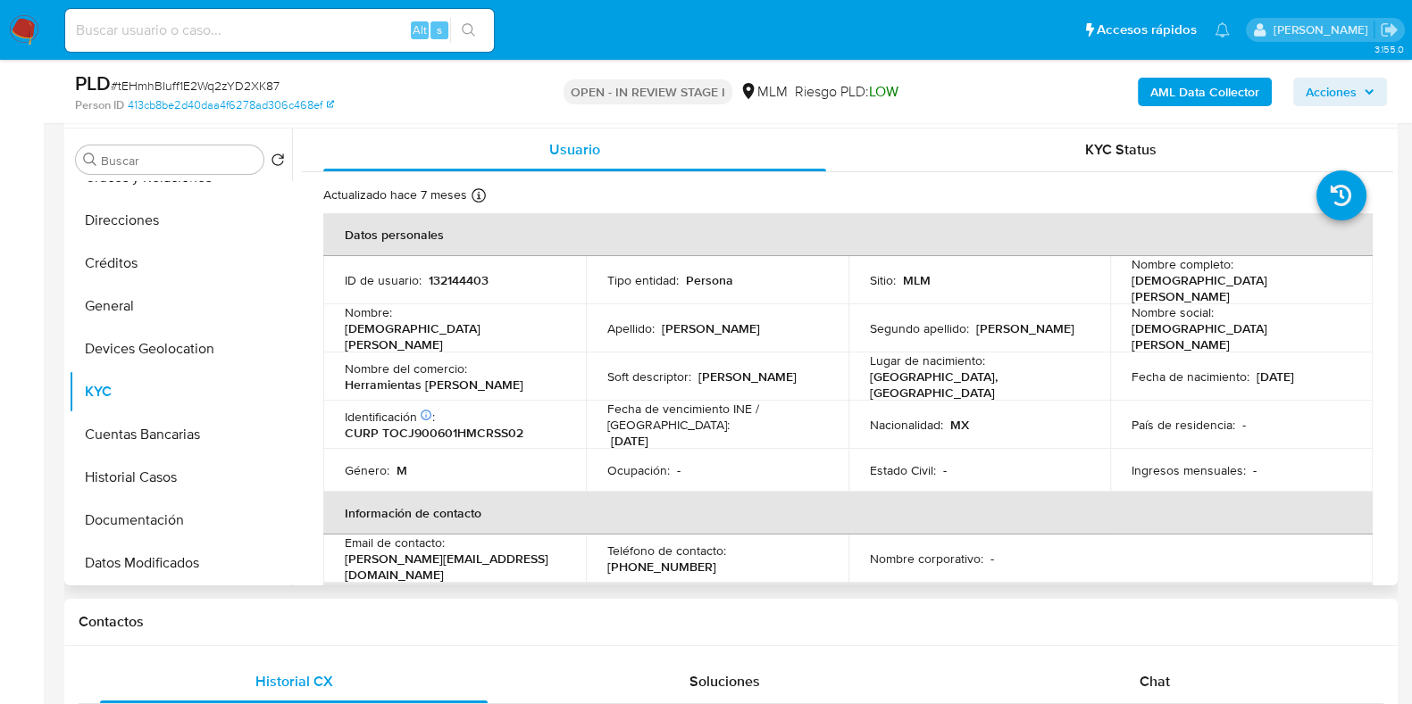
click at [716, 559] on p "[PHONE_NUMBER]" at bounding box center [661, 567] width 109 height 16
copy p "61439036"
click at [167, 522] on button "Documentación" at bounding box center [173, 520] width 209 height 43
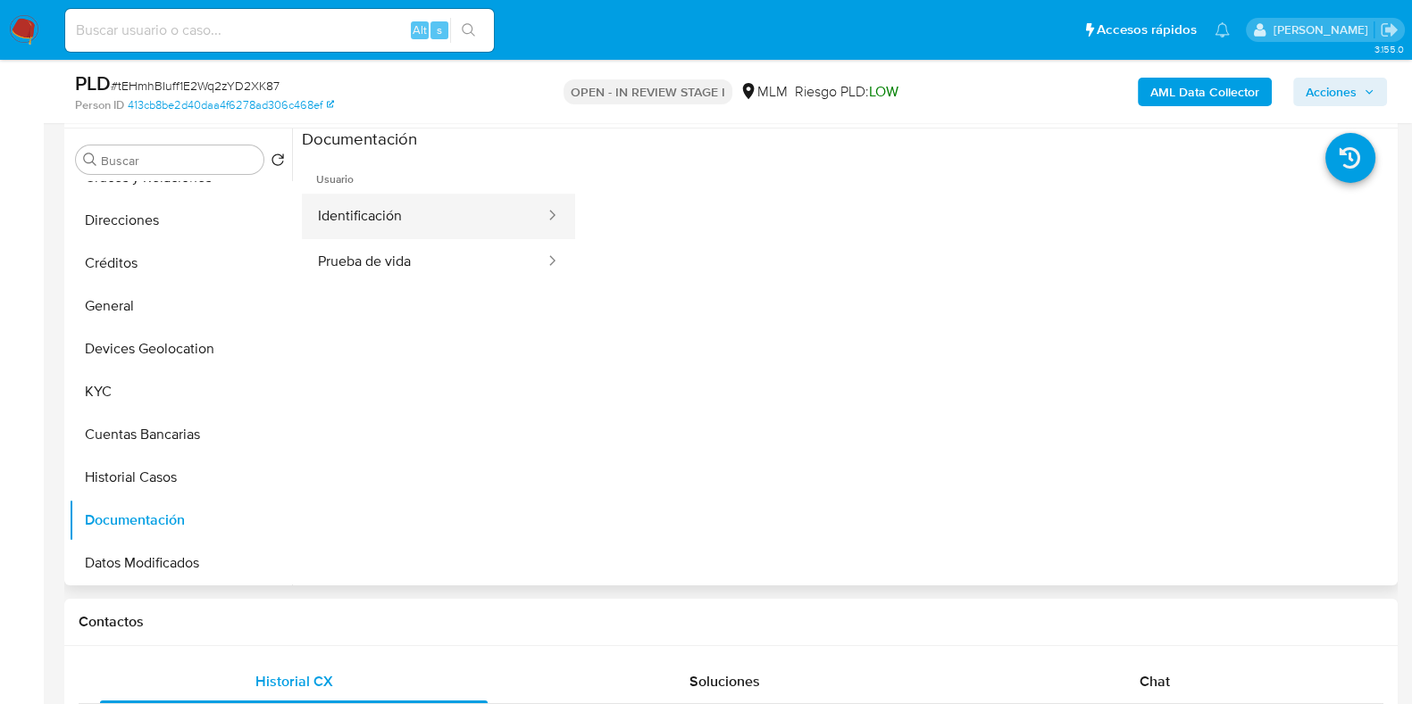
click at [423, 214] on button "Identificación" at bounding box center [424, 217] width 245 height 46
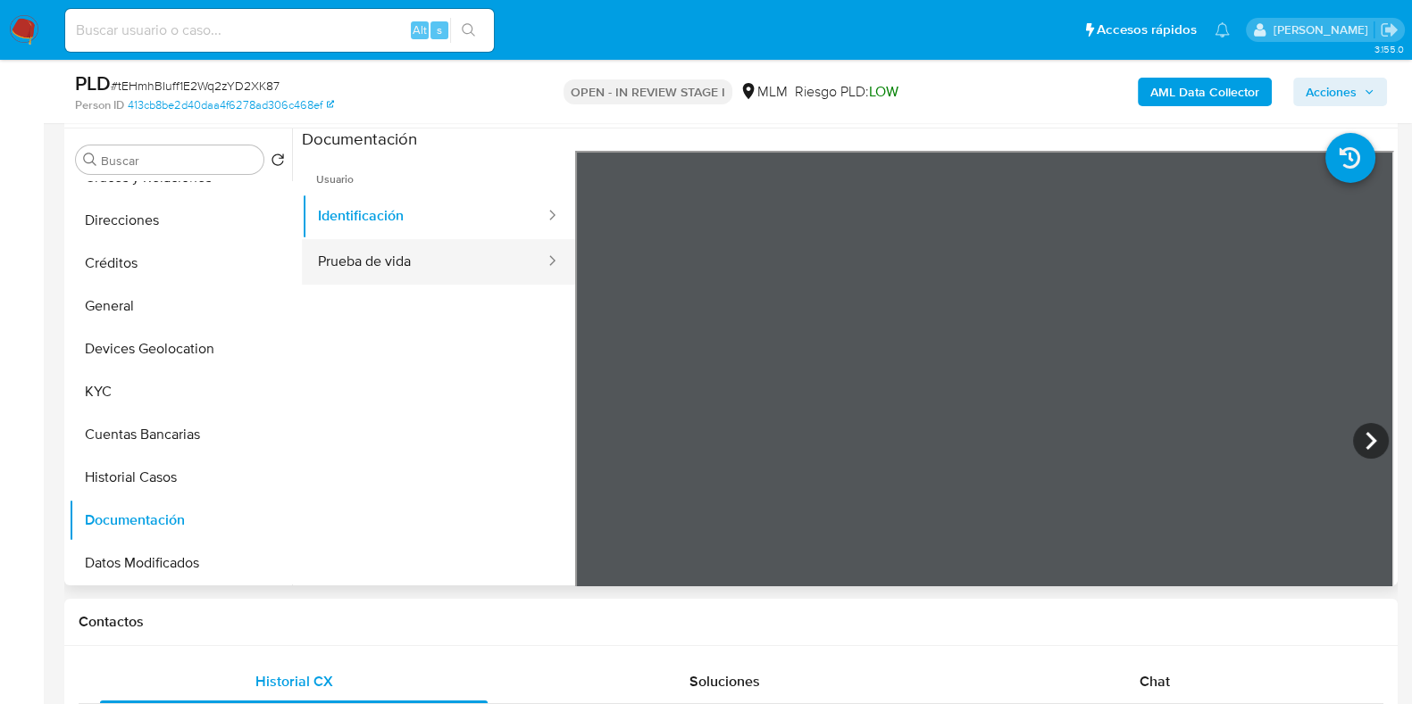
click at [413, 262] on button "Prueba de vida" at bounding box center [424, 262] width 245 height 46
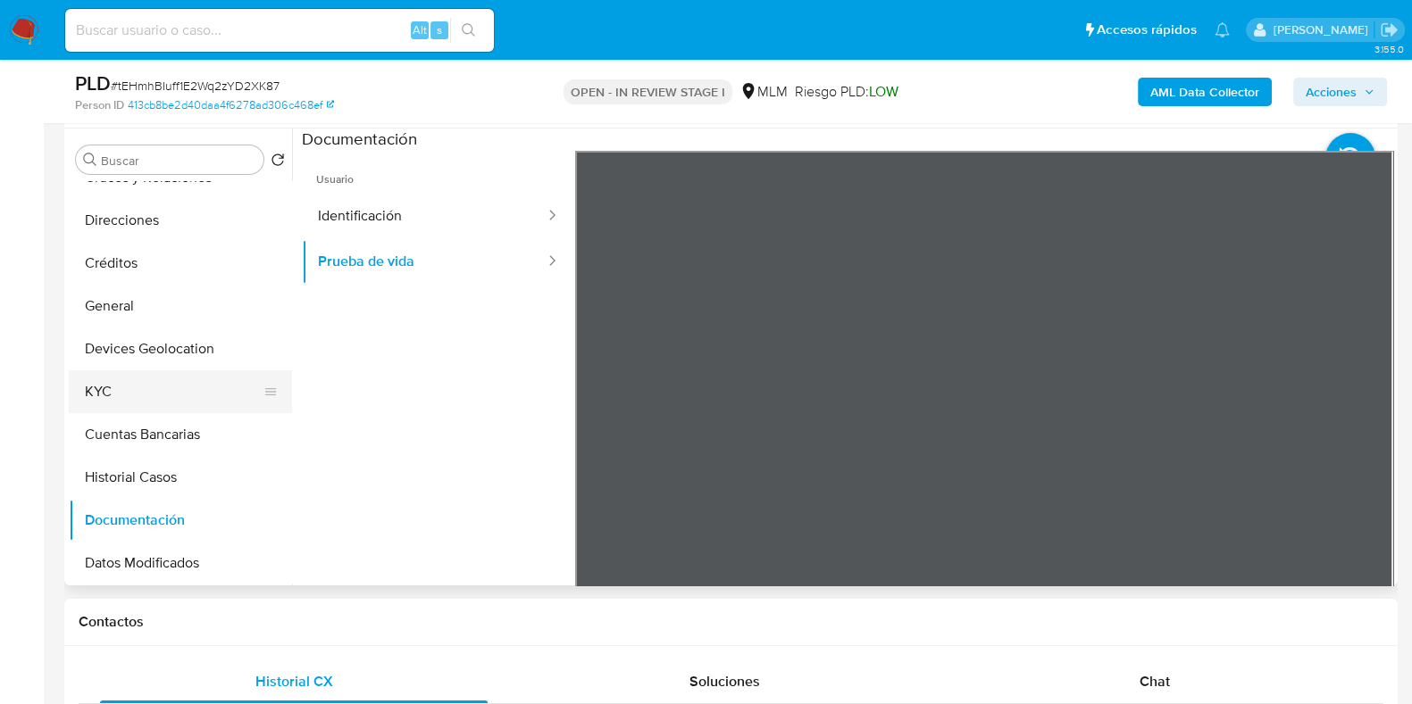
click at [109, 388] on button "KYC" at bounding box center [173, 392] width 209 height 43
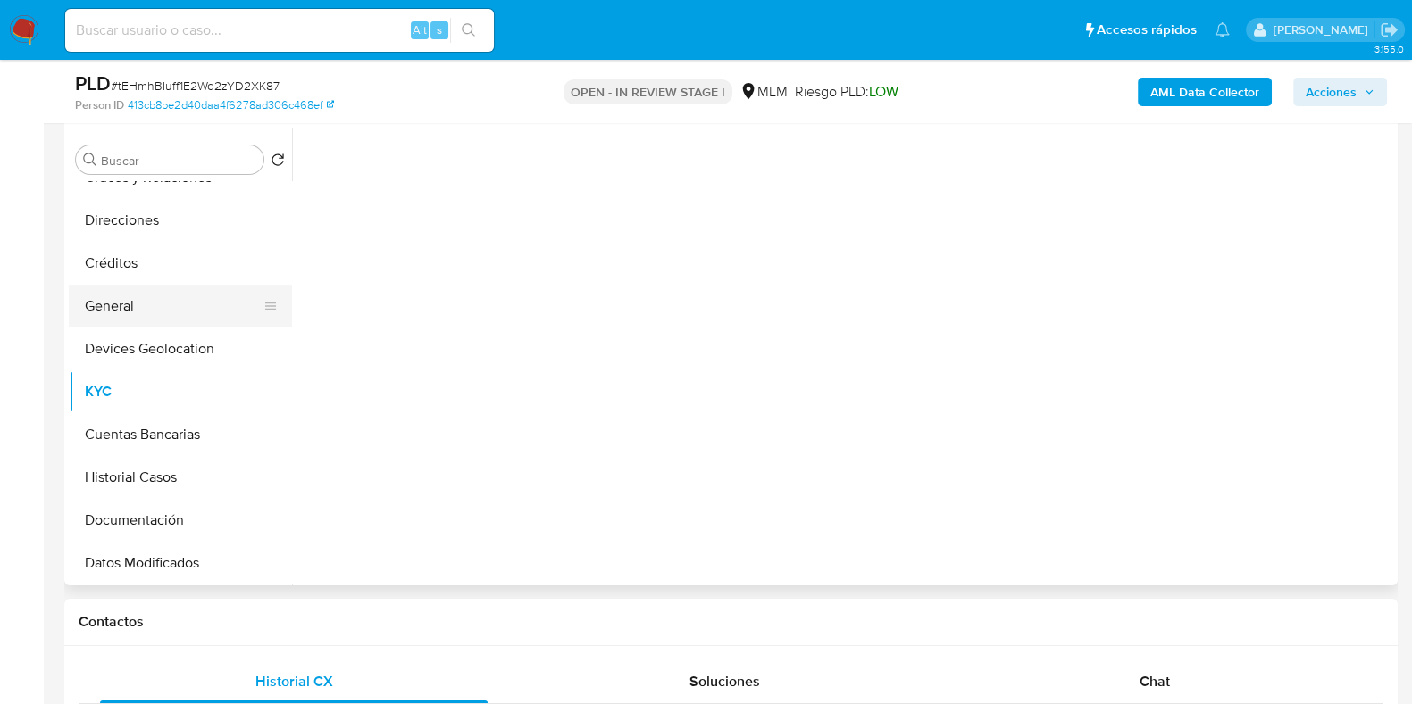
click at [118, 309] on button "General" at bounding box center [173, 306] width 209 height 43
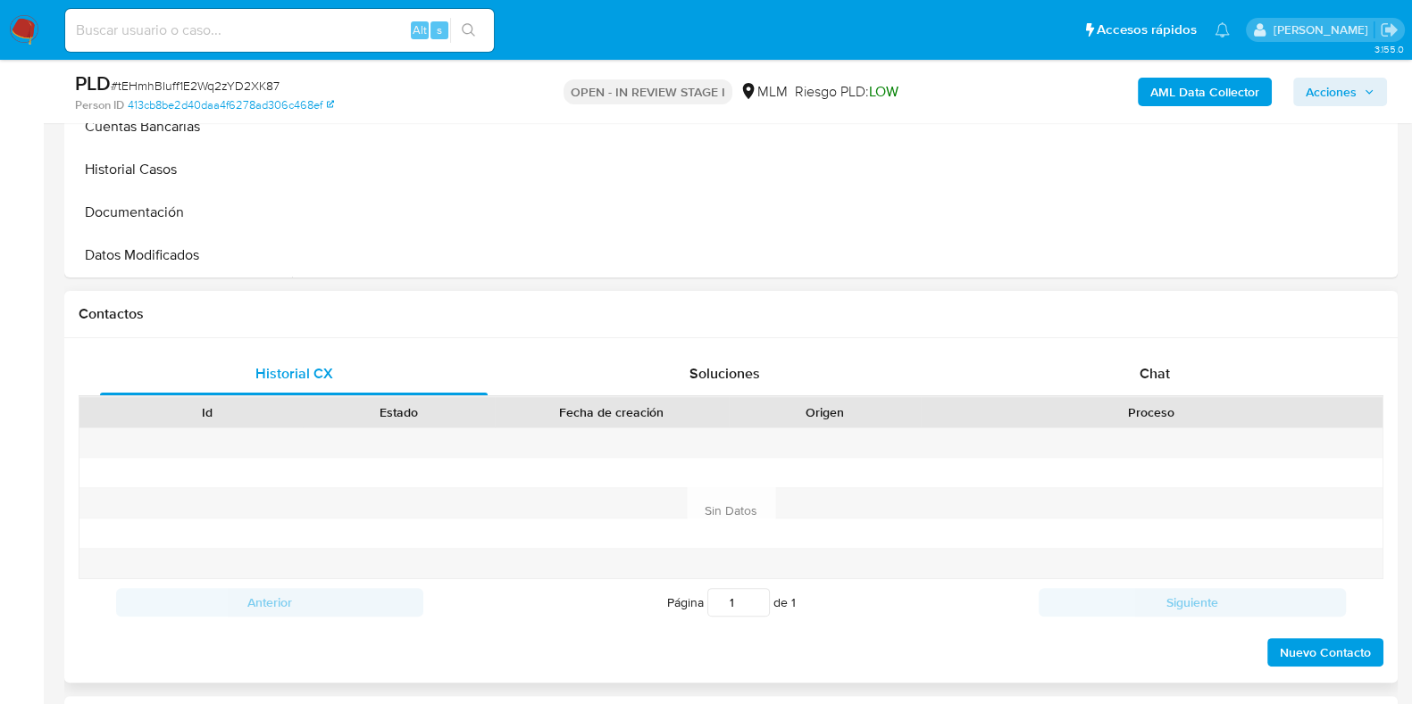
scroll to position [670, 0]
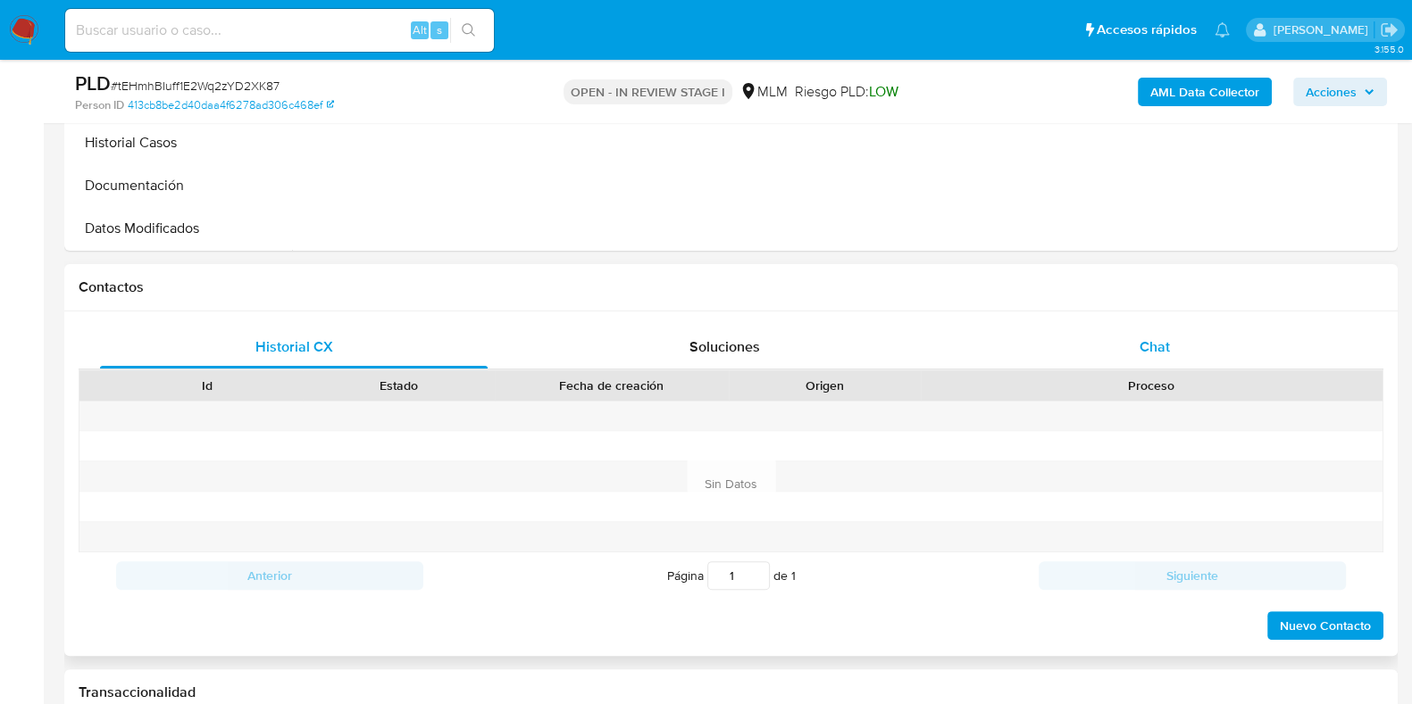
click at [1168, 348] on span "Chat" at bounding box center [1154, 347] width 30 height 21
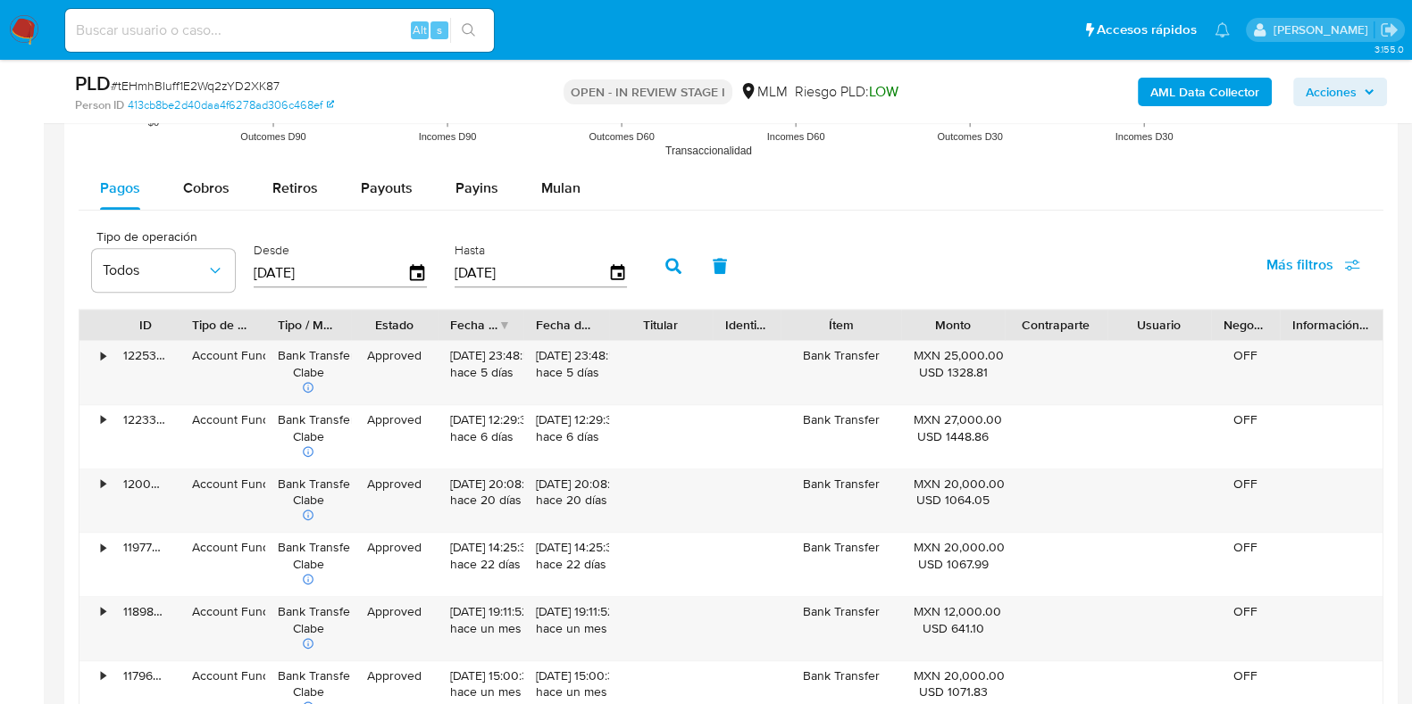
scroll to position [2455, 0]
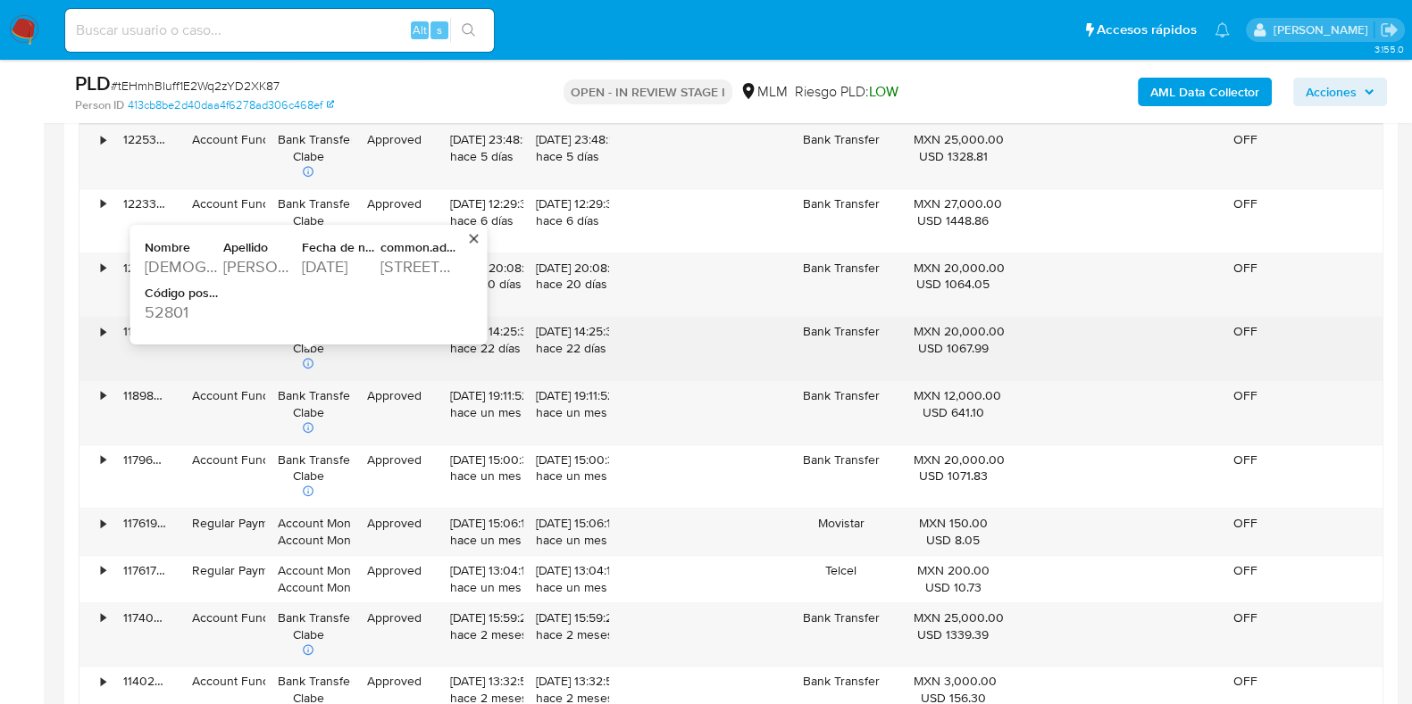
click at [263, 263] on div "[PERSON_NAME]" at bounding box center [260, 265] width 75 height 21
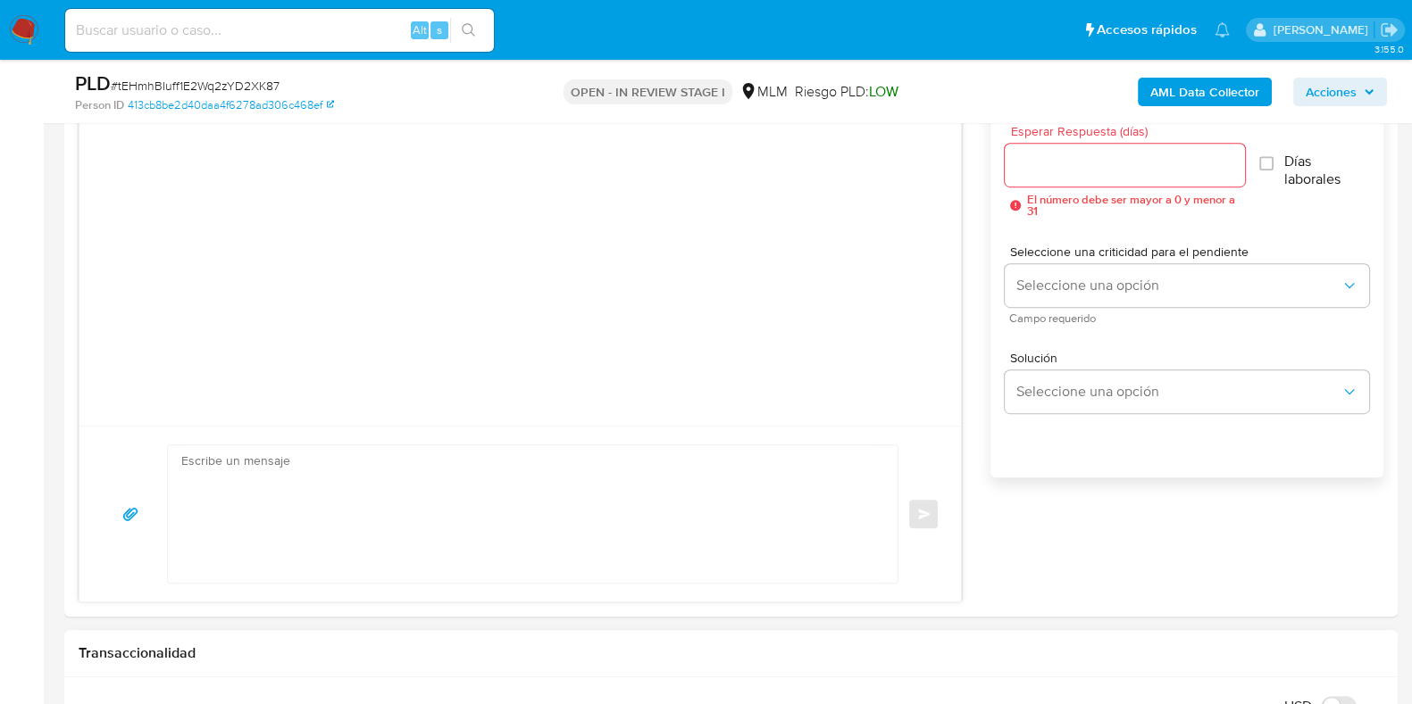
scroll to position [780, 0]
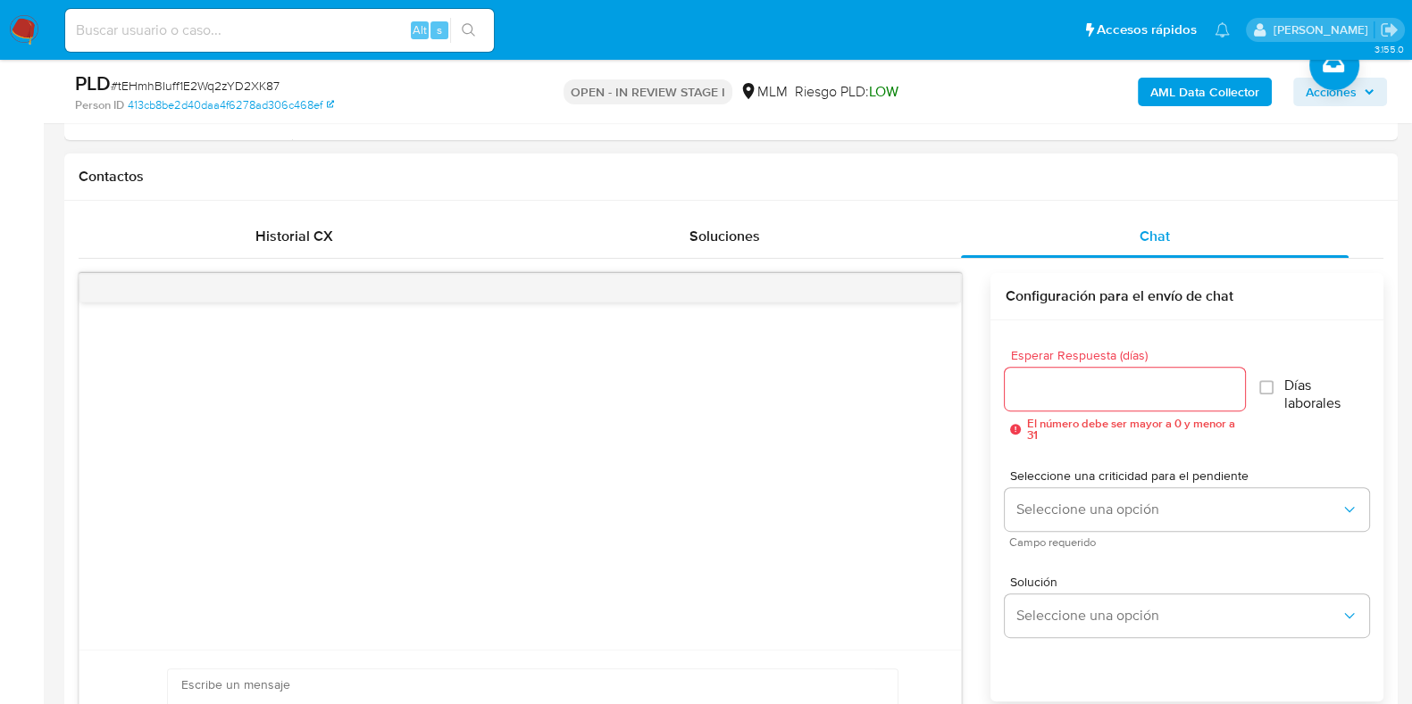
click at [1005, 396] on input "Esperar Respuesta (días)" at bounding box center [1123, 389] width 239 height 23
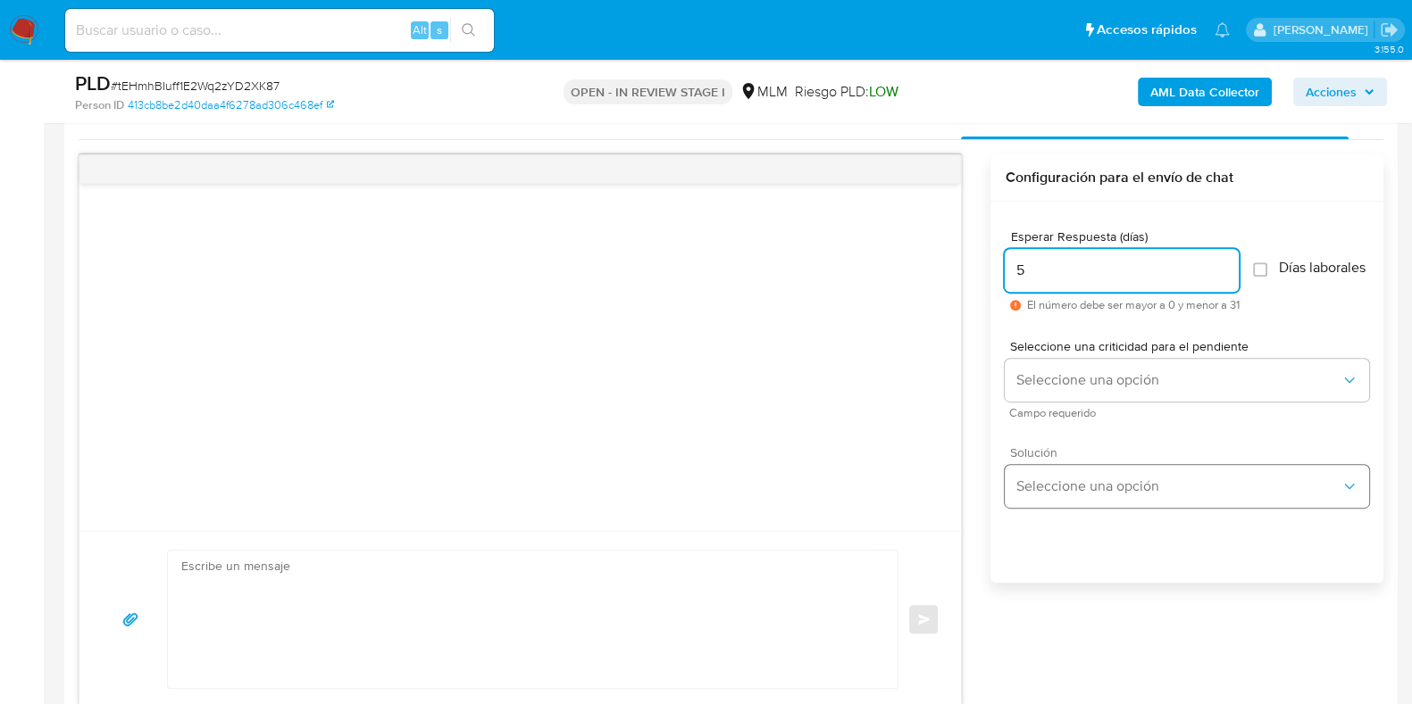
scroll to position [1004, 0]
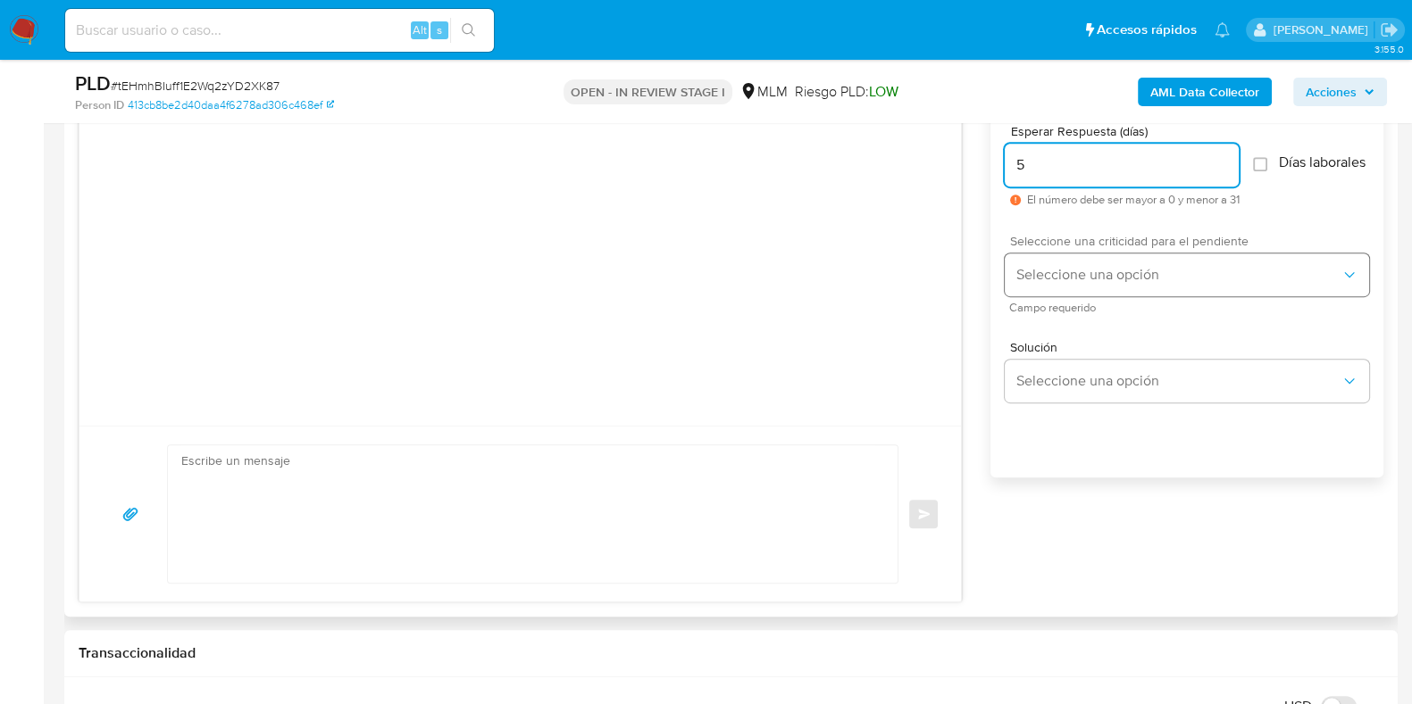
type input "5"
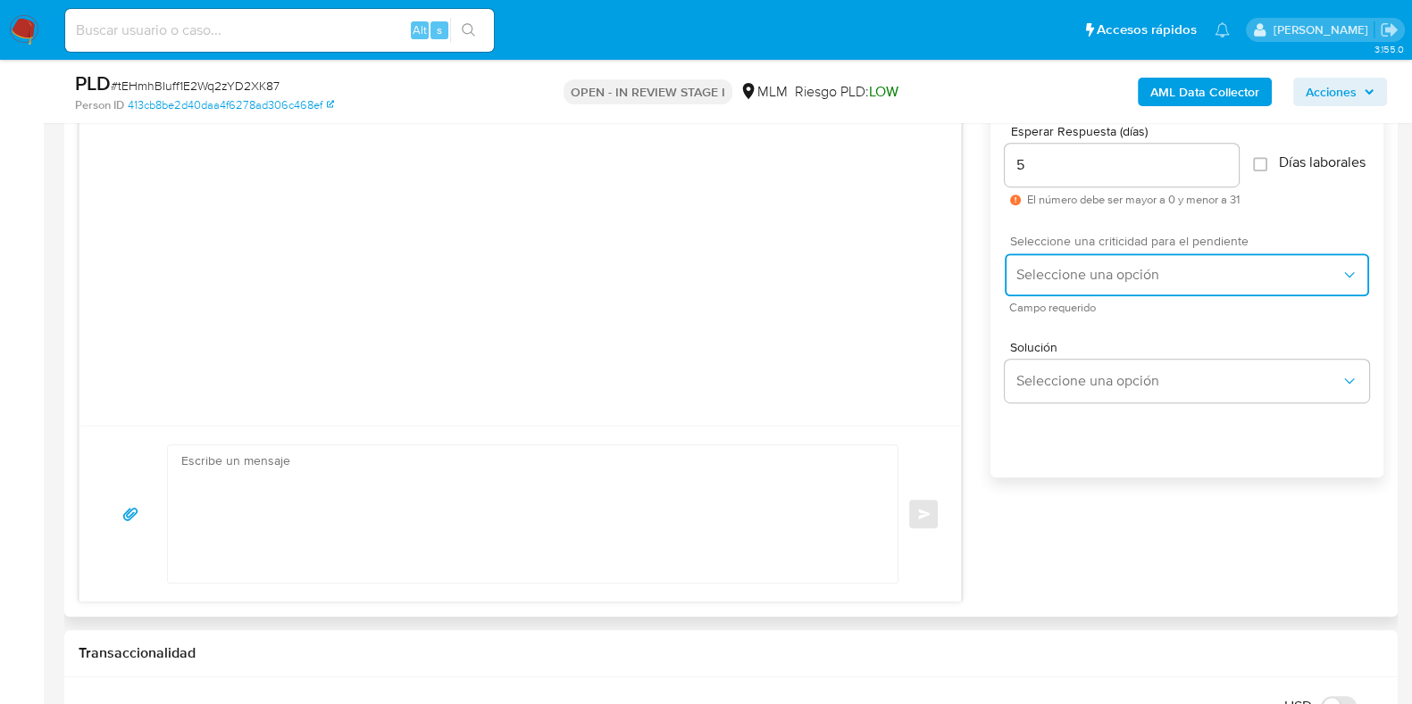
click at [1055, 296] on button "Seleccione una opción" at bounding box center [1186, 275] width 364 height 43
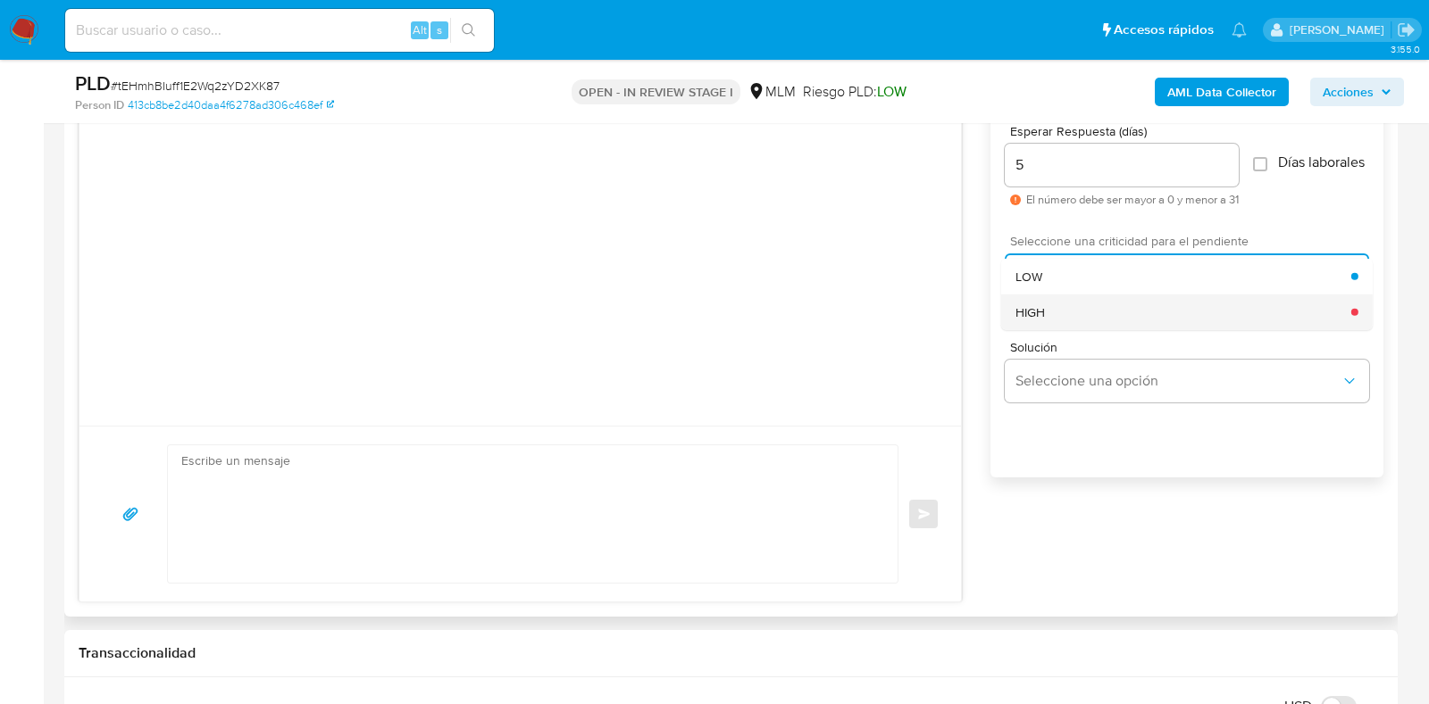
click at [1041, 319] on span "HIGH" at bounding box center [1029, 312] width 29 height 16
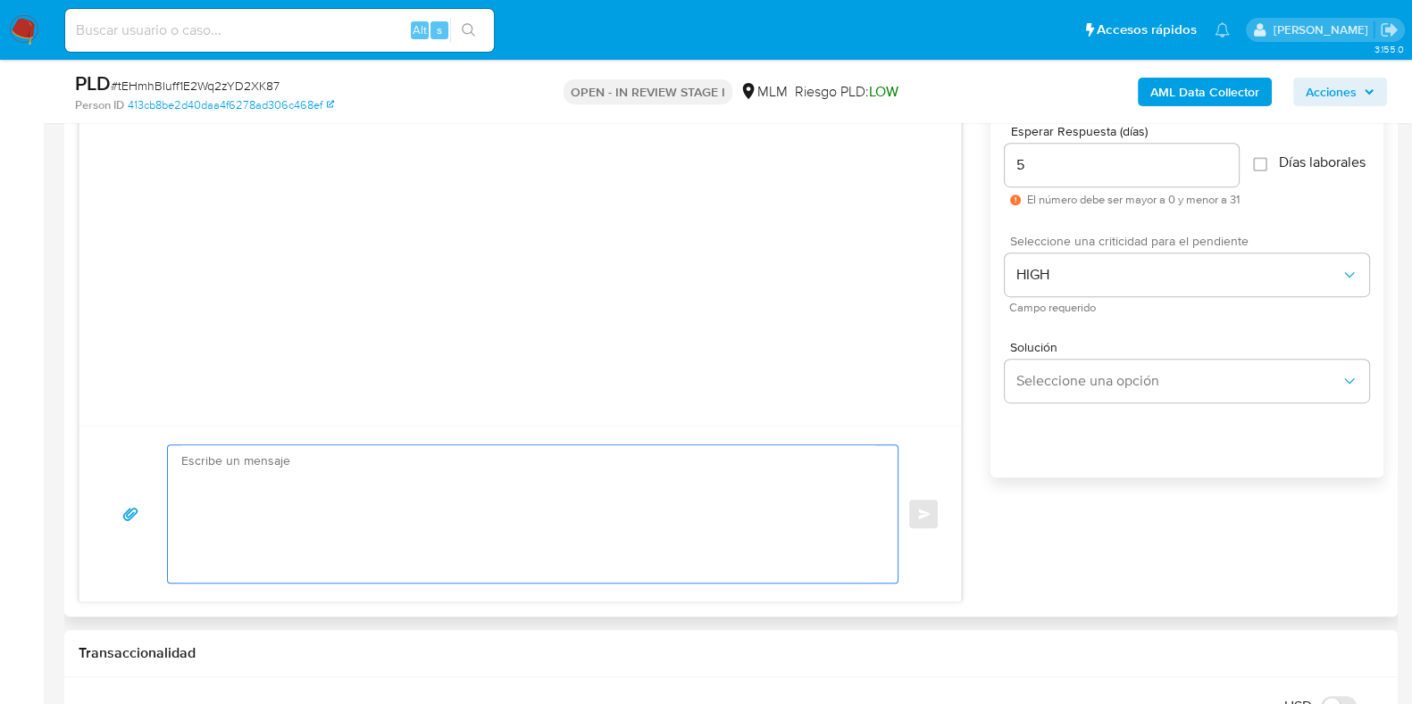
click at [657, 479] on textarea at bounding box center [528, 515] width 694 height 138
paste textarea "Loremipsum dolorsi: Am consectetu adi elitsed doeius t inci ut laboree do magna…"
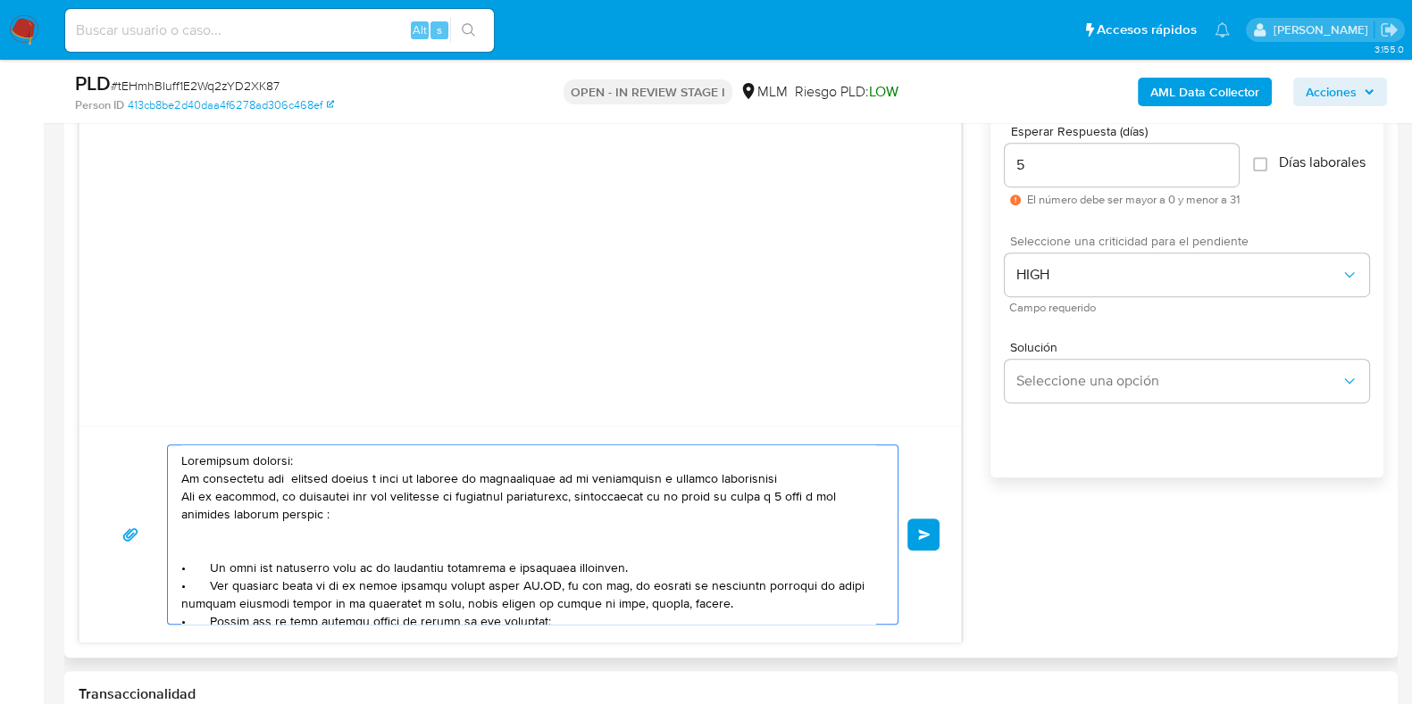
scroll to position [111, 0]
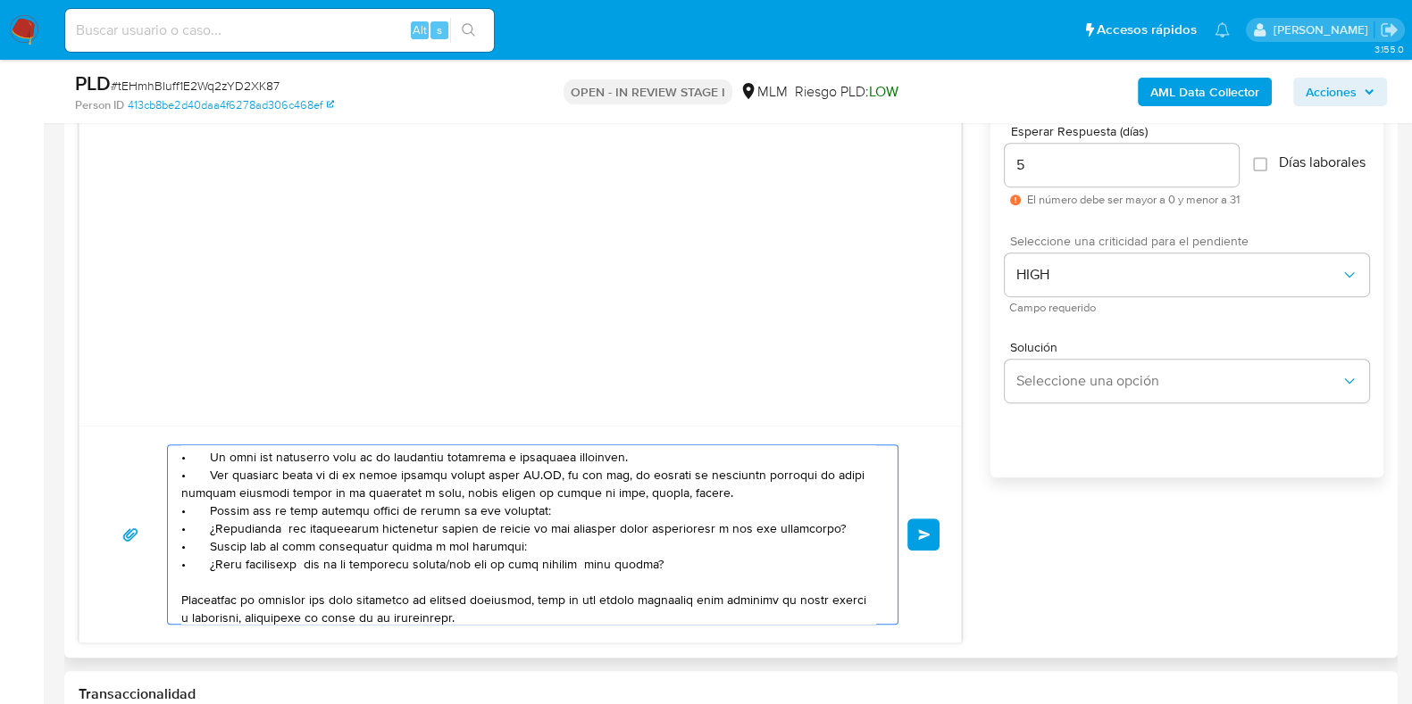
drag, startPoint x: 207, startPoint y: 511, endPoint x: 690, endPoint y: 582, distance: 488.3
click at [690, 582] on textarea at bounding box center [528, 535] width 694 height 179
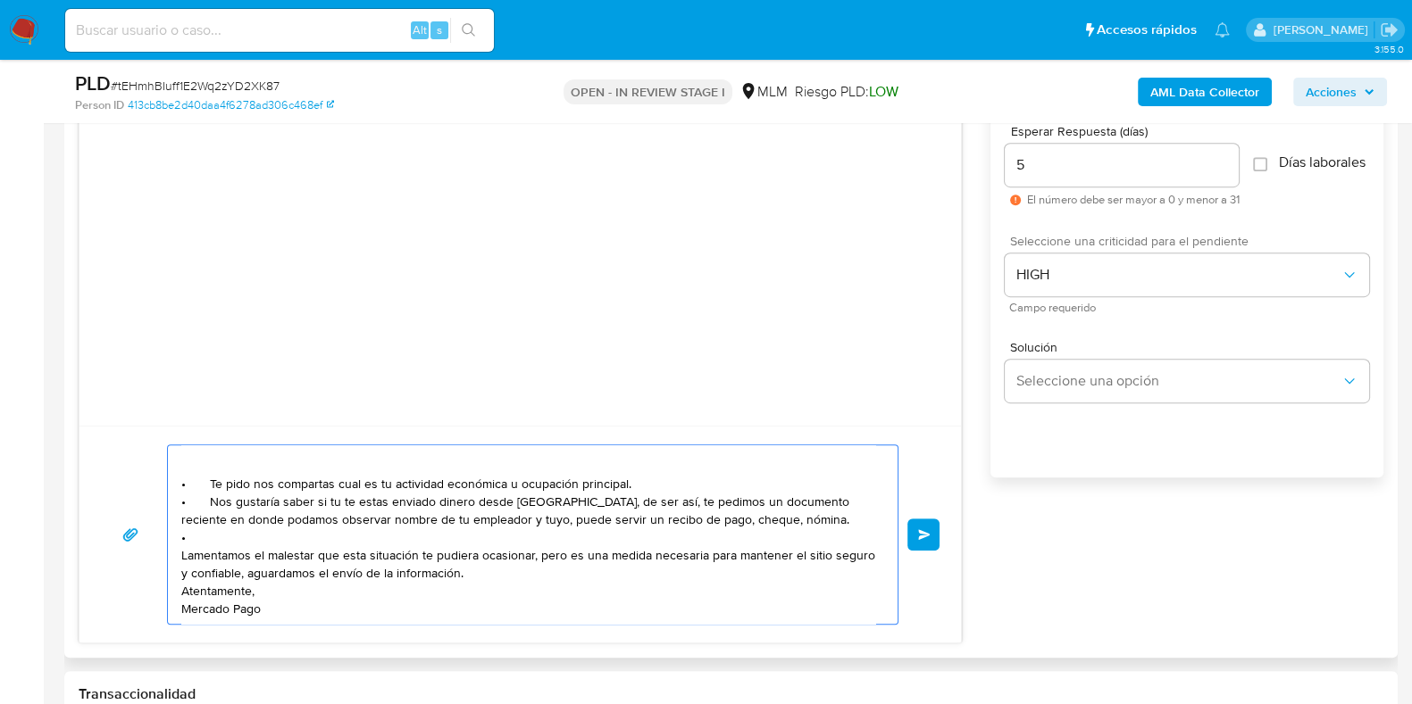
scroll to position [102, 0]
click at [540, 488] on textarea "Apreciable cliente: Te comentamos que debemos llevar a cabo un proceso de verif…" at bounding box center [528, 535] width 694 height 179
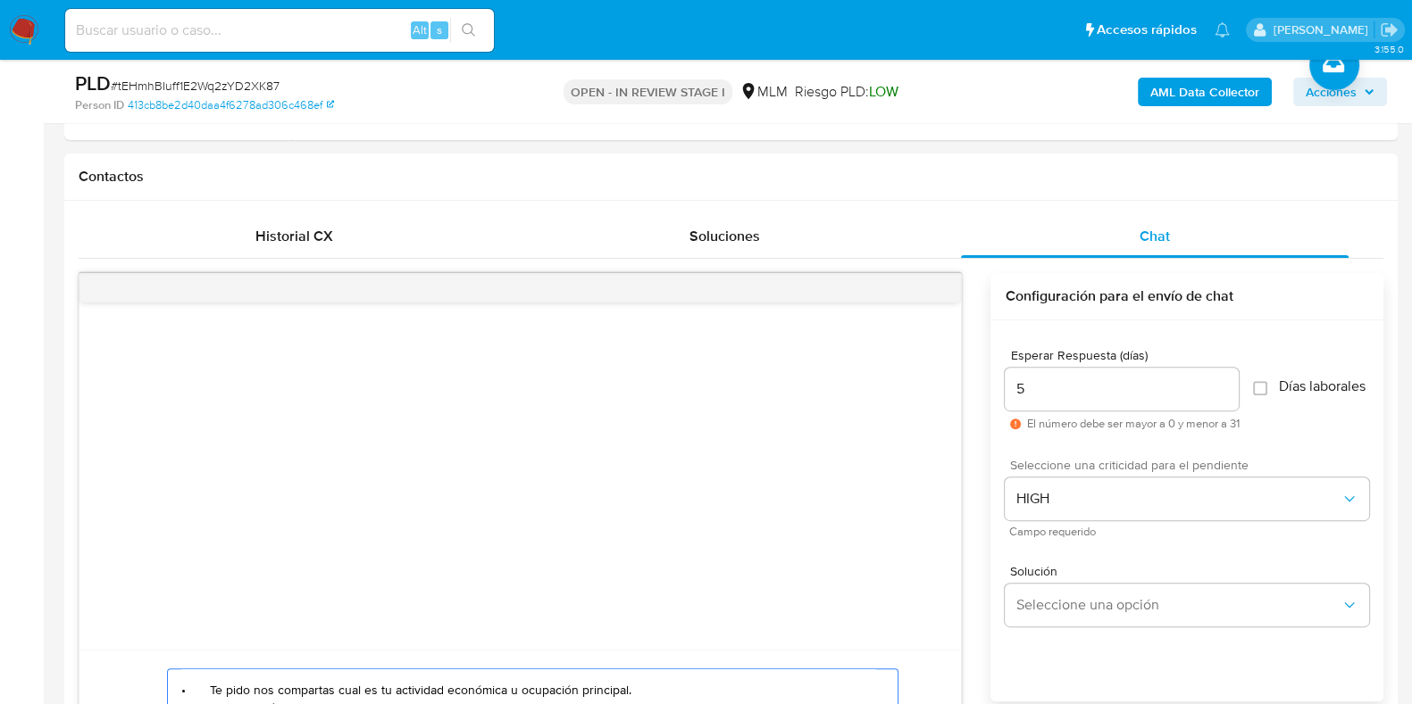
scroll to position [1004, 0]
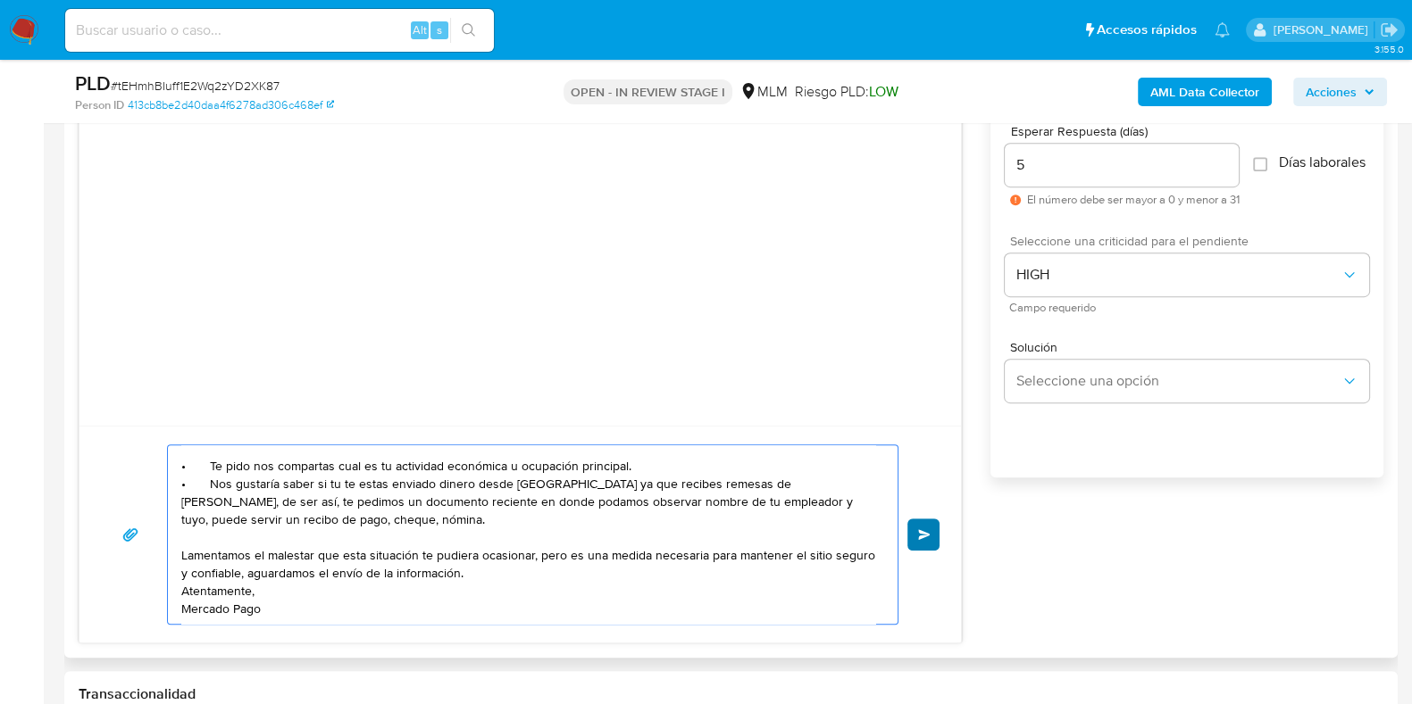
type textarea "Apreciable cliente: Te comentamos que debemos llevar a cabo un proceso de verif…"
click at [924, 541] on button "Enviar" at bounding box center [923, 535] width 32 height 32
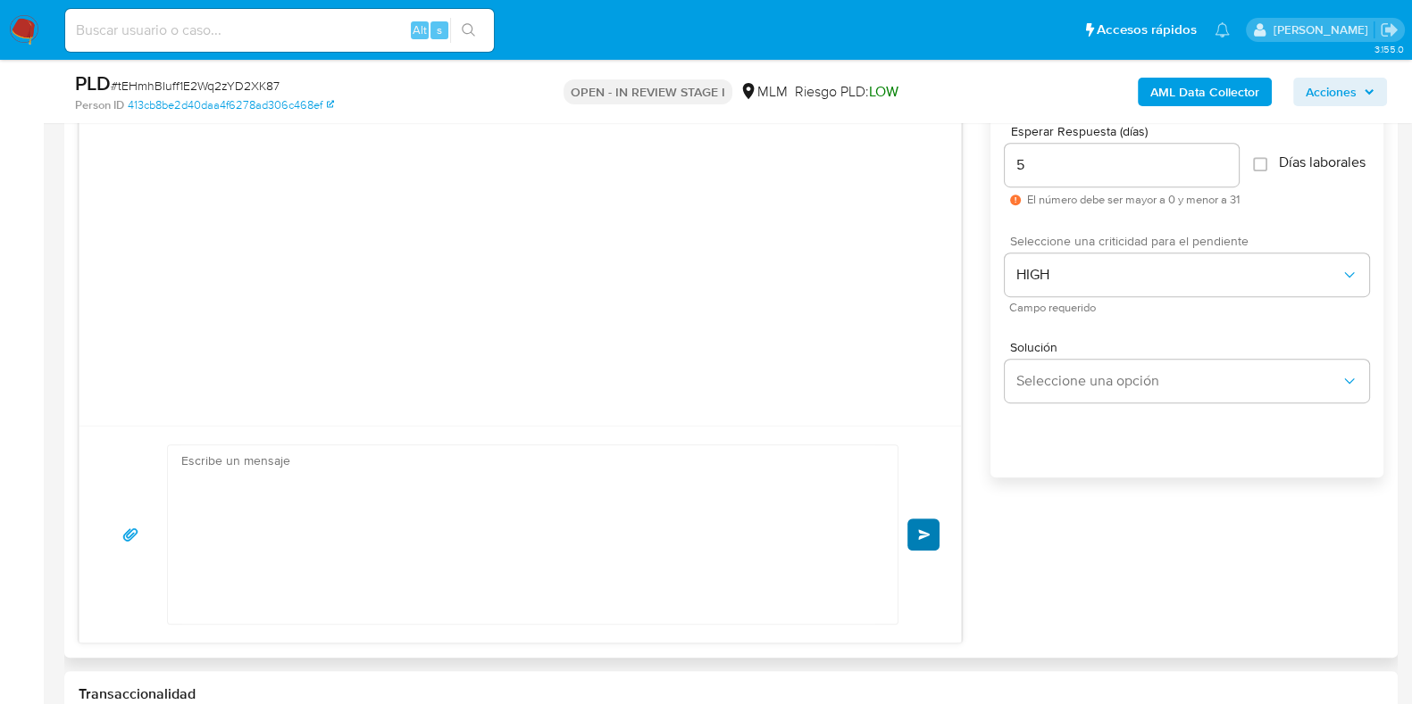
scroll to position [79, 0]
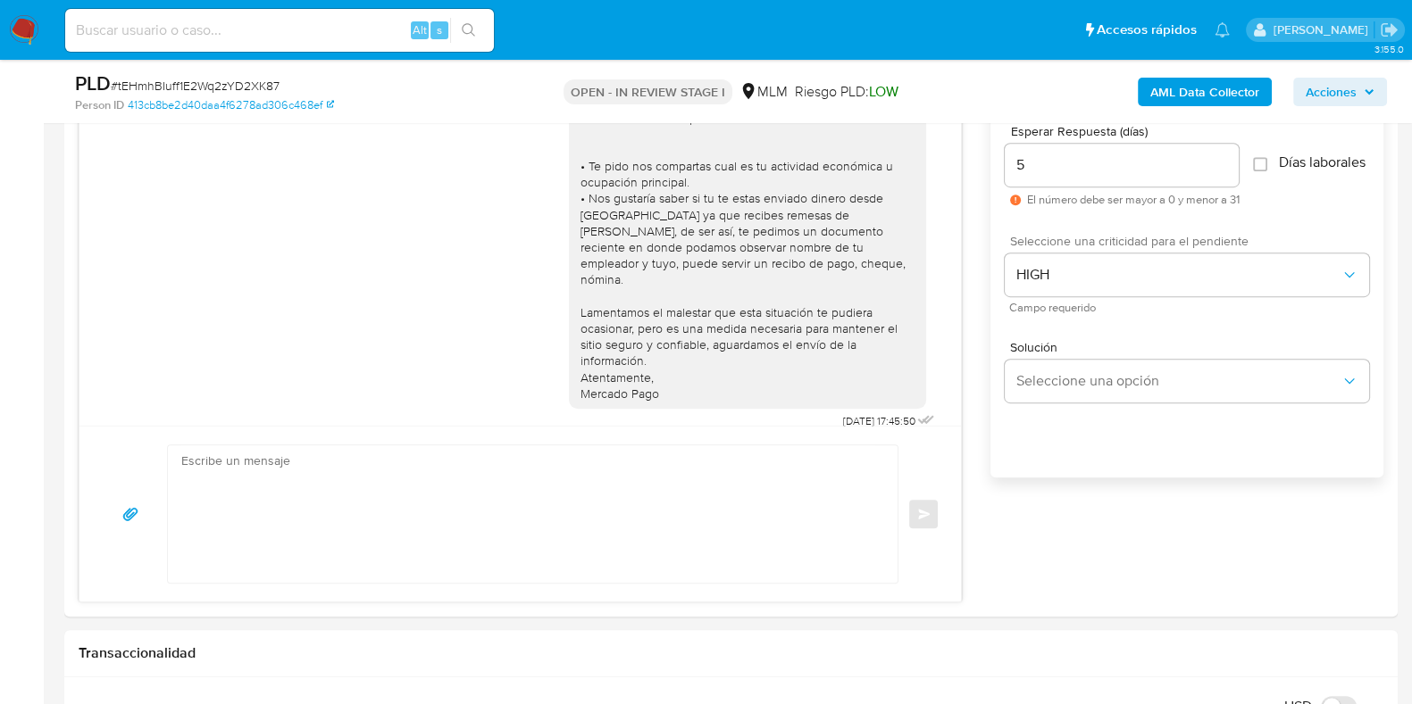
click at [256, 81] on span "# tEHmhBIuff1E2Wq2zYD2XK87" at bounding box center [195, 86] width 169 height 18
copy span "tEHmhBIuff1E2Wq2zYD2XK87"
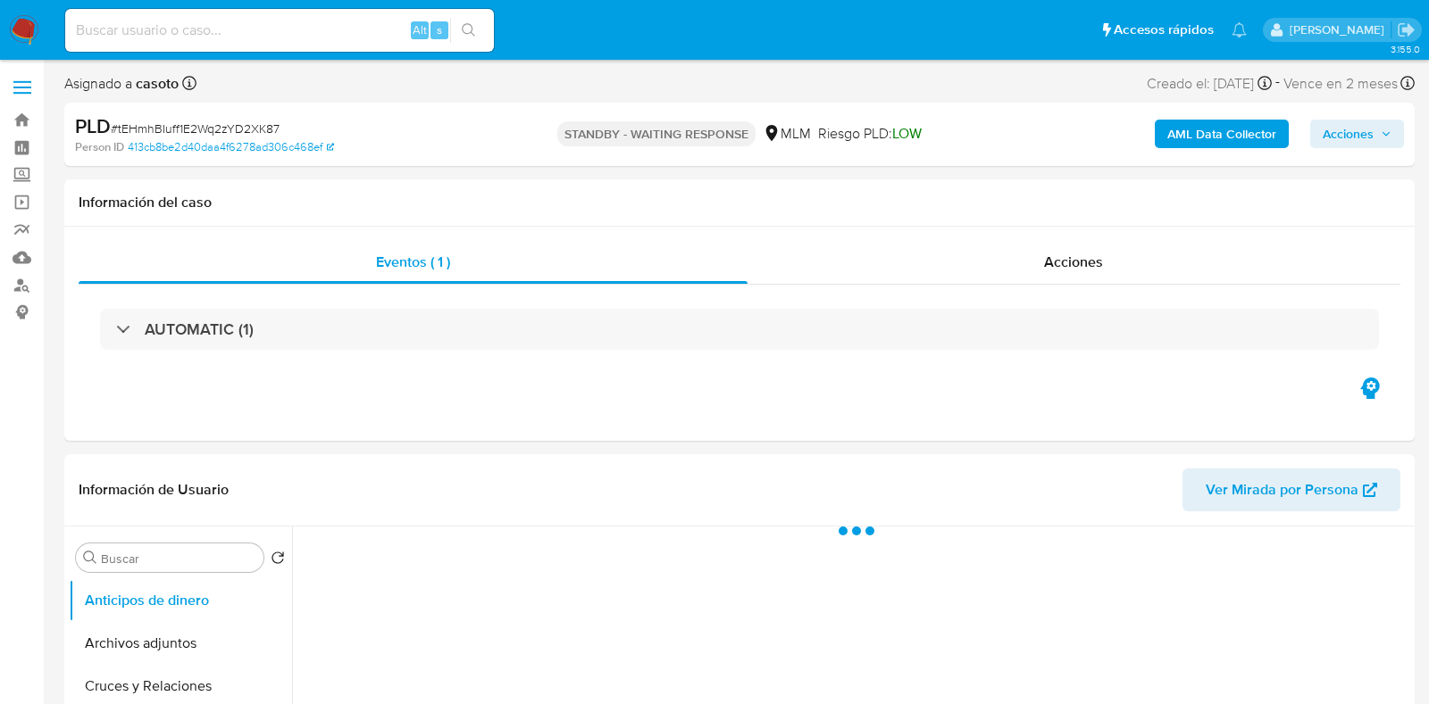
select select "10"
